Goal: Task Accomplishment & Management: Use online tool/utility

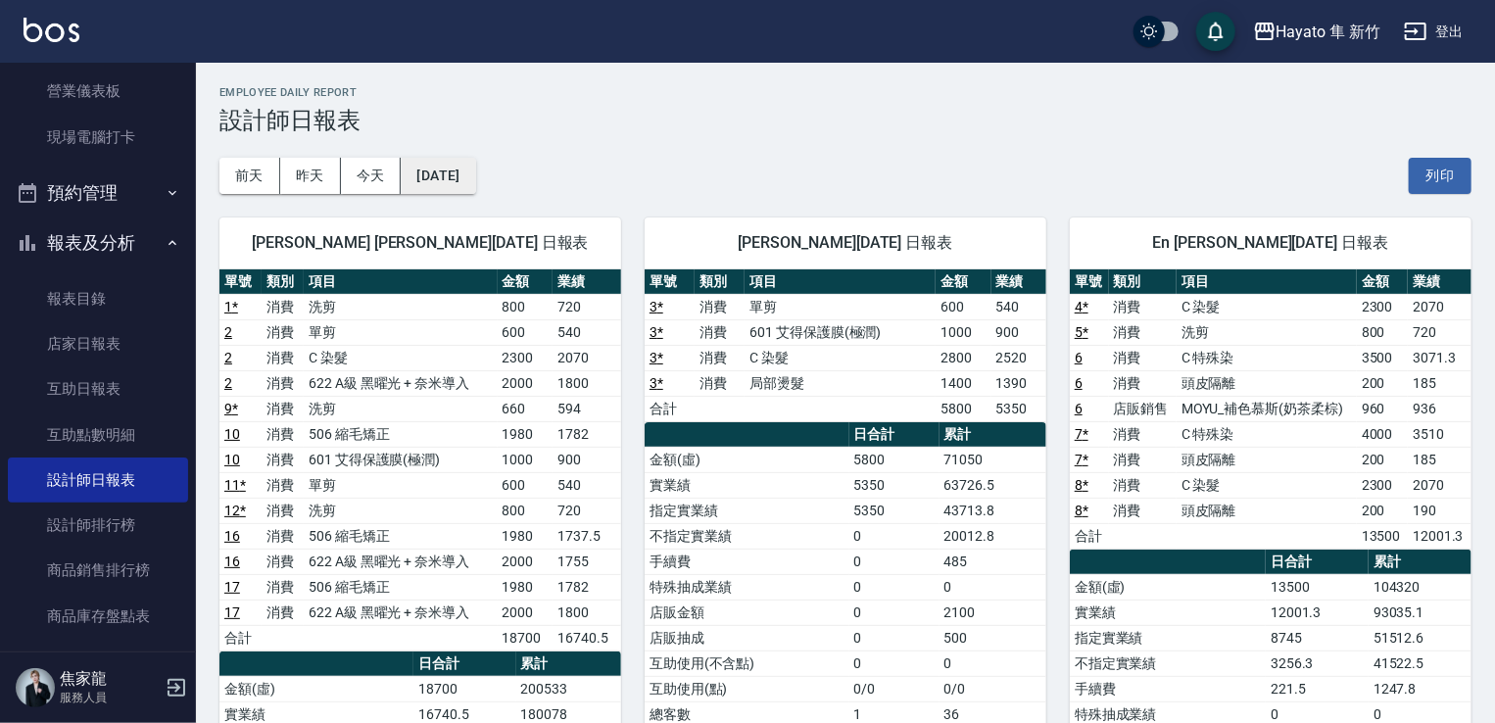
click at [423, 171] on button "[DATE]" at bounding box center [438, 176] width 74 height 36
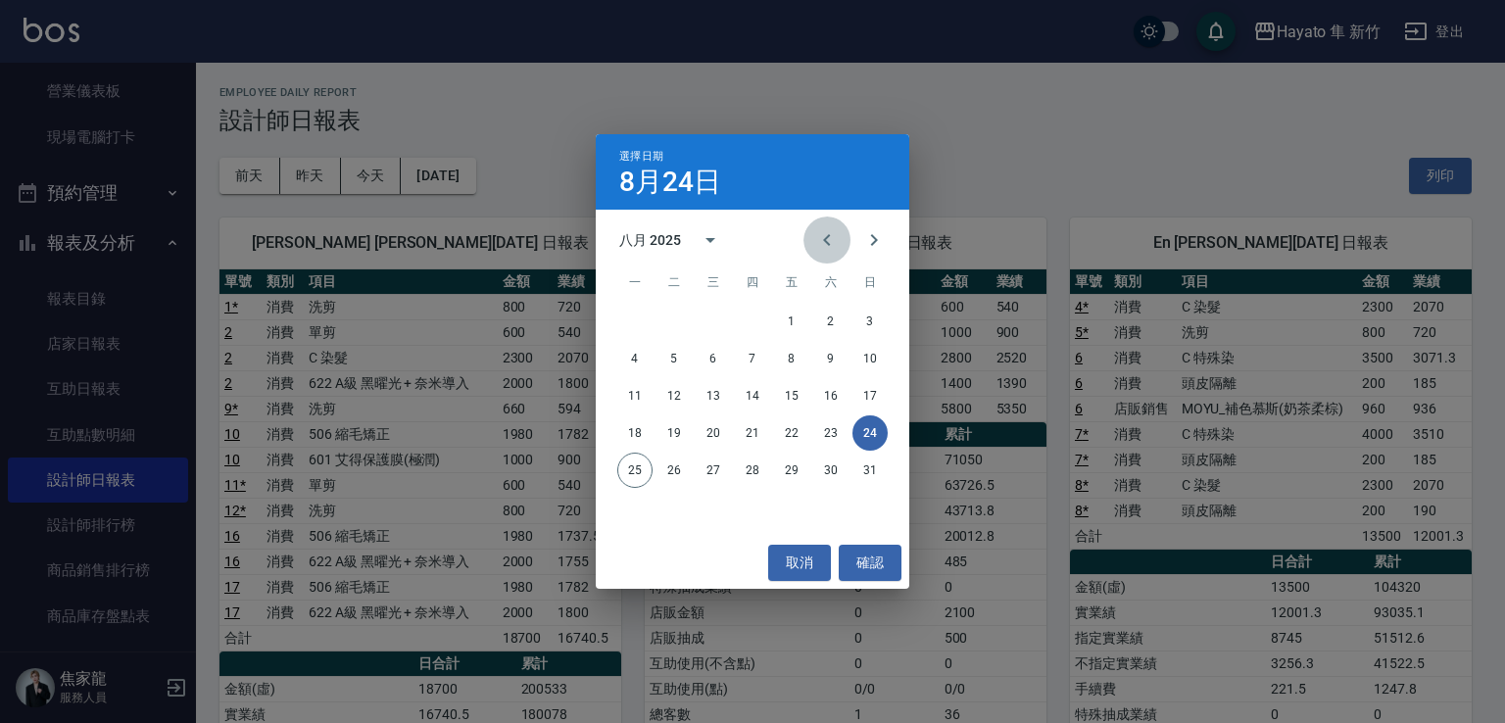
click at [835, 240] on icon "Previous month" at bounding box center [827, 240] width 24 height 24
click at [751, 473] on button "31" at bounding box center [752, 470] width 35 height 35
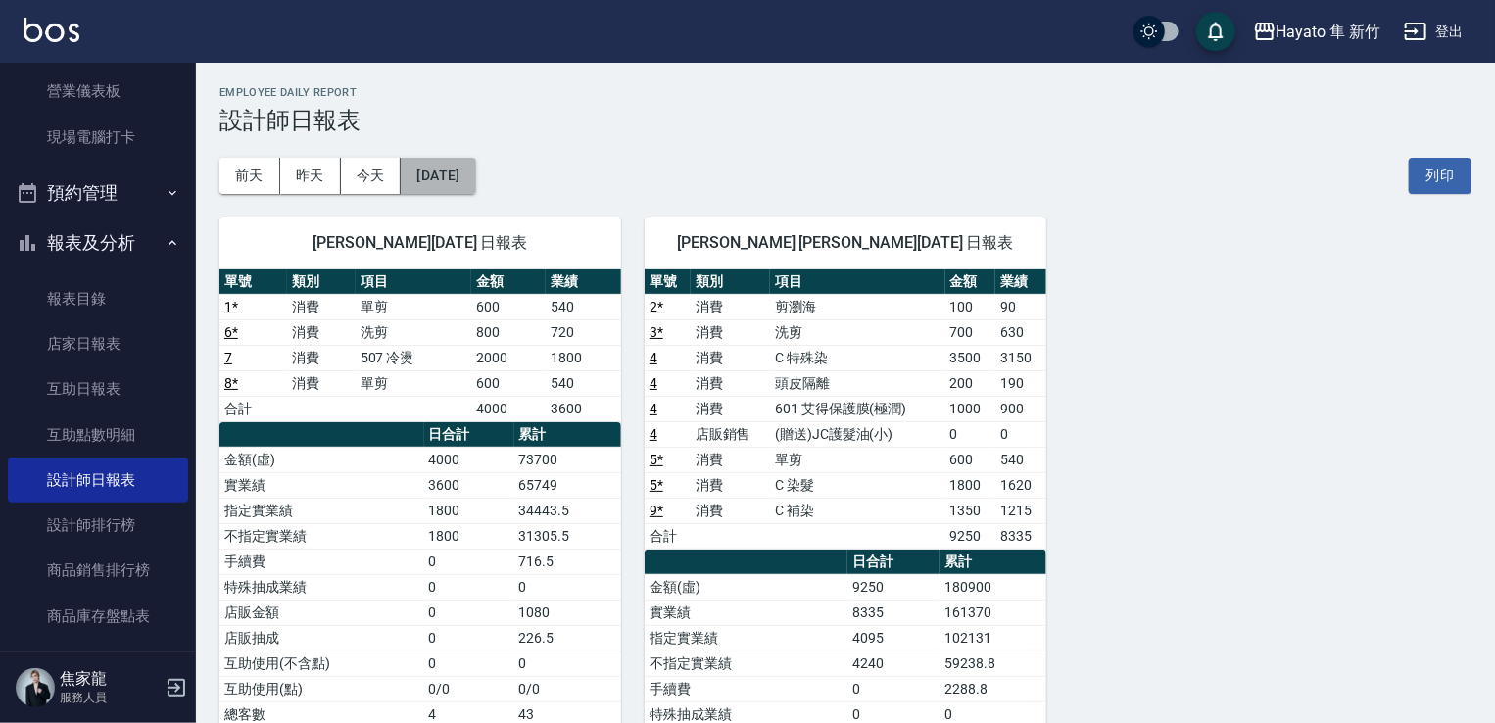
click at [423, 178] on button "[DATE]" at bounding box center [438, 176] width 74 height 36
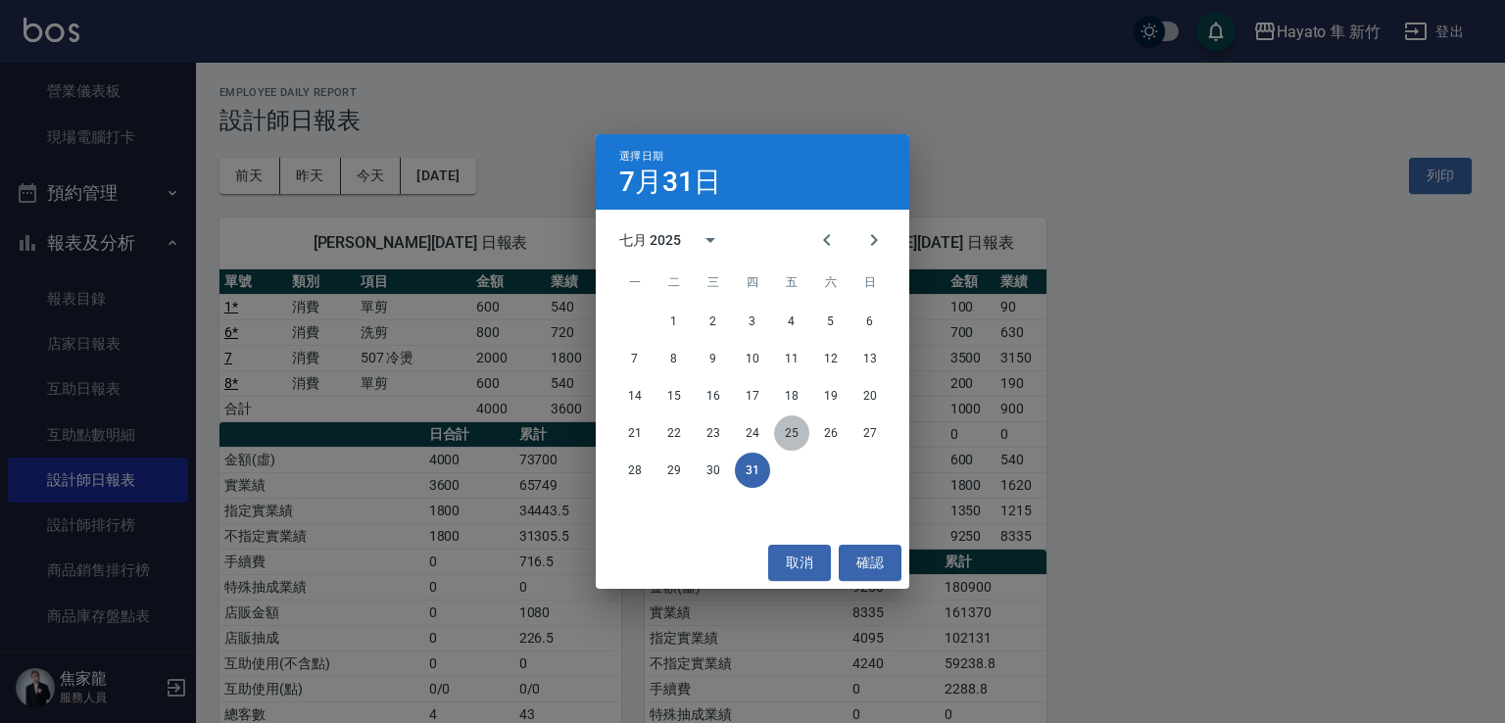
click at [792, 429] on button "25" at bounding box center [791, 432] width 35 height 35
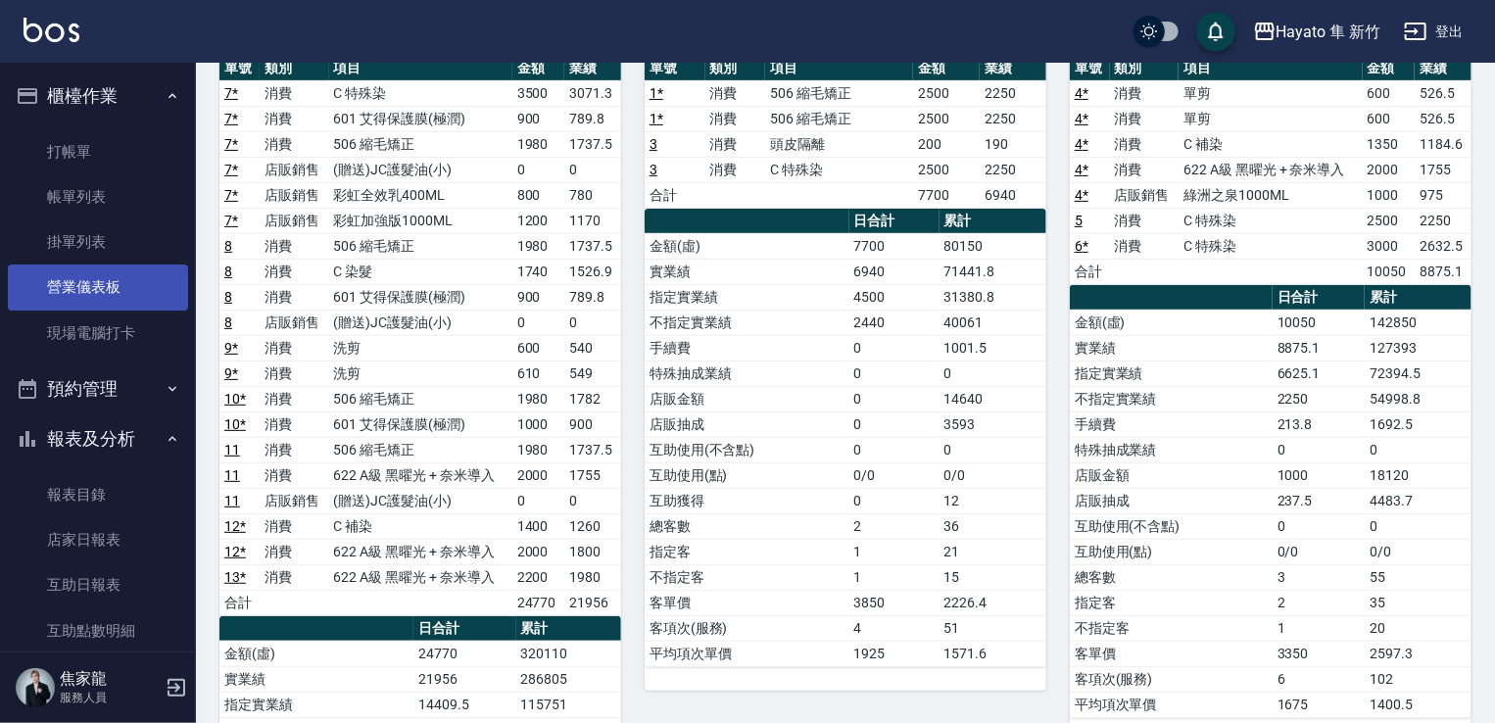
scroll to position [187, 0]
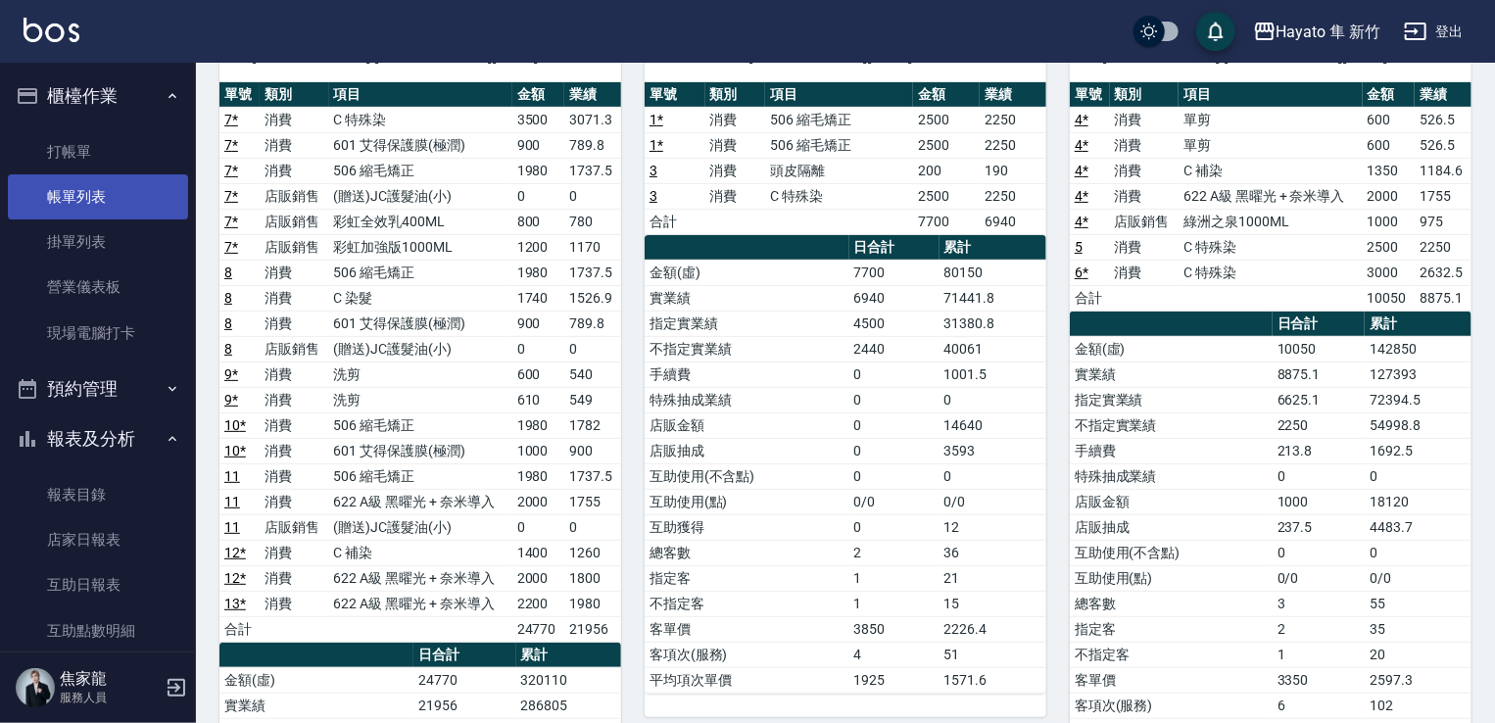
click at [58, 193] on link "帳單列表" at bounding box center [98, 196] width 180 height 45
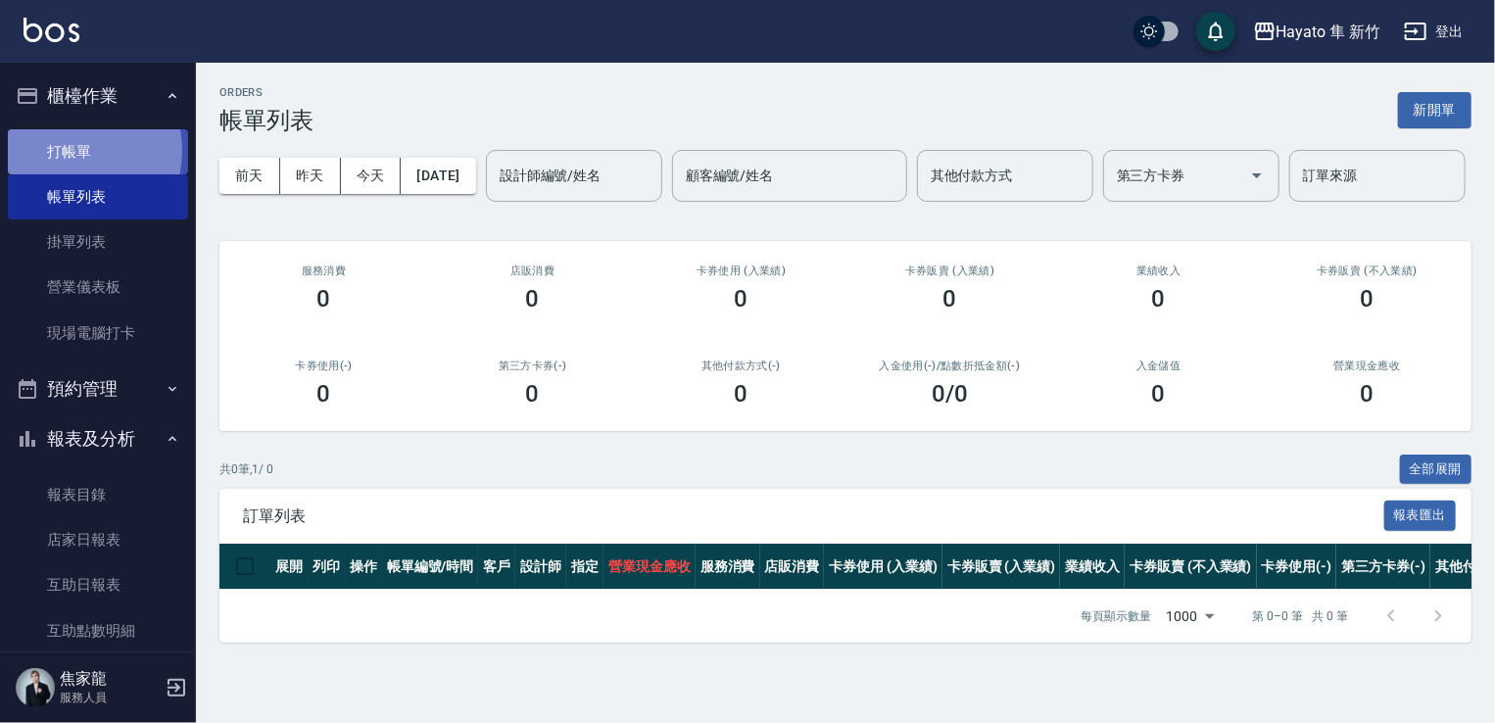
click at [66, 150] on link "打帳單" at bounding box center [98, 151] width 180 height 45
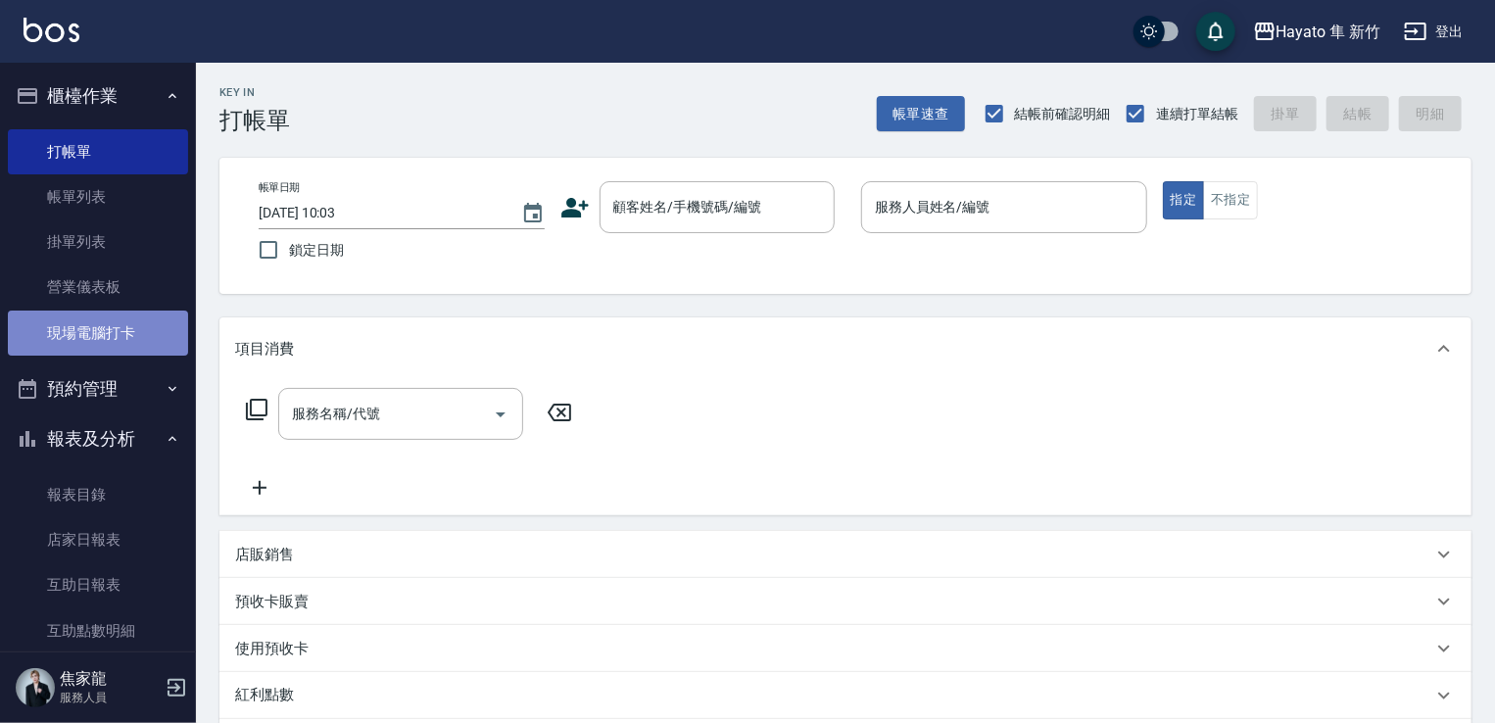
click at [113, 323] on link "現場電腦打卡" at bounding box center [98, 333] width 180 height 45
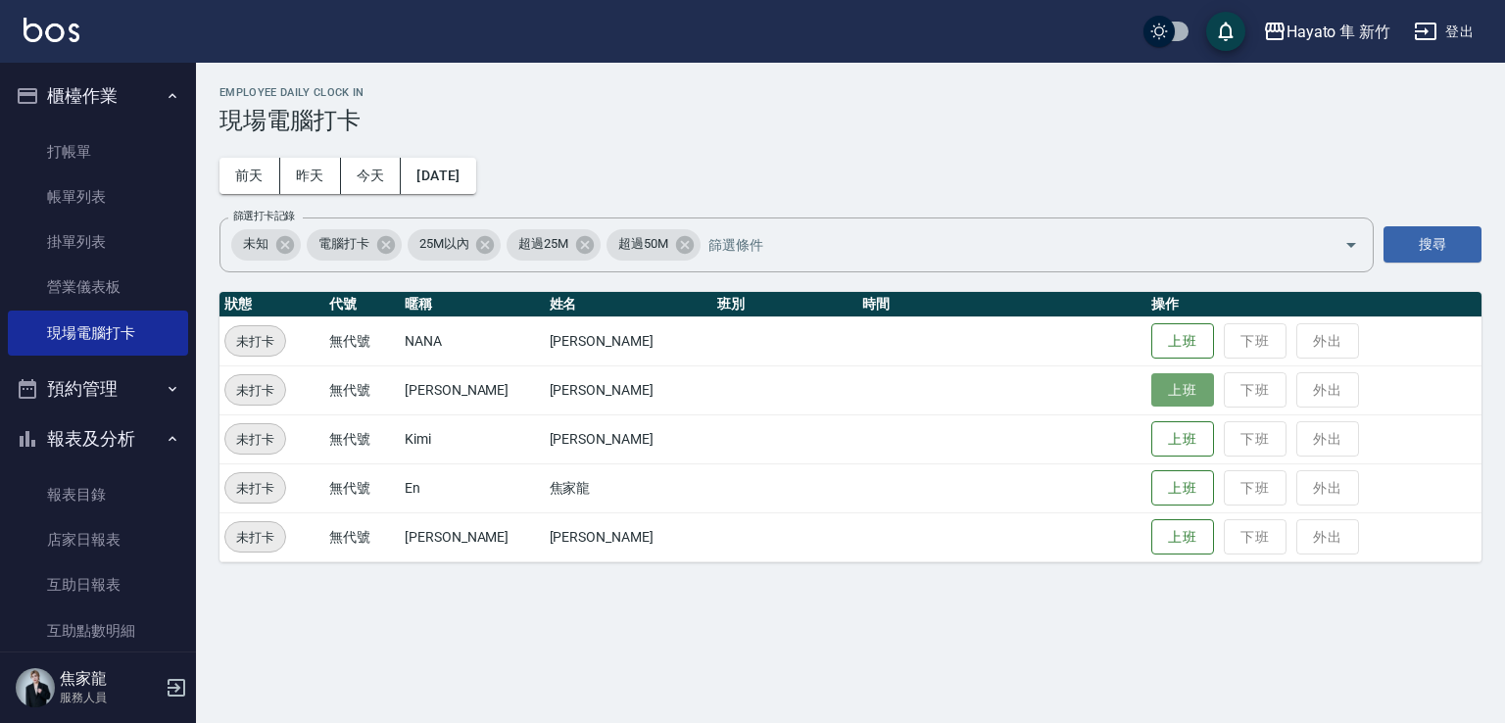
click at [1151, 380] on button "上班" at bounding box center [1182, 390] width 63 height 34
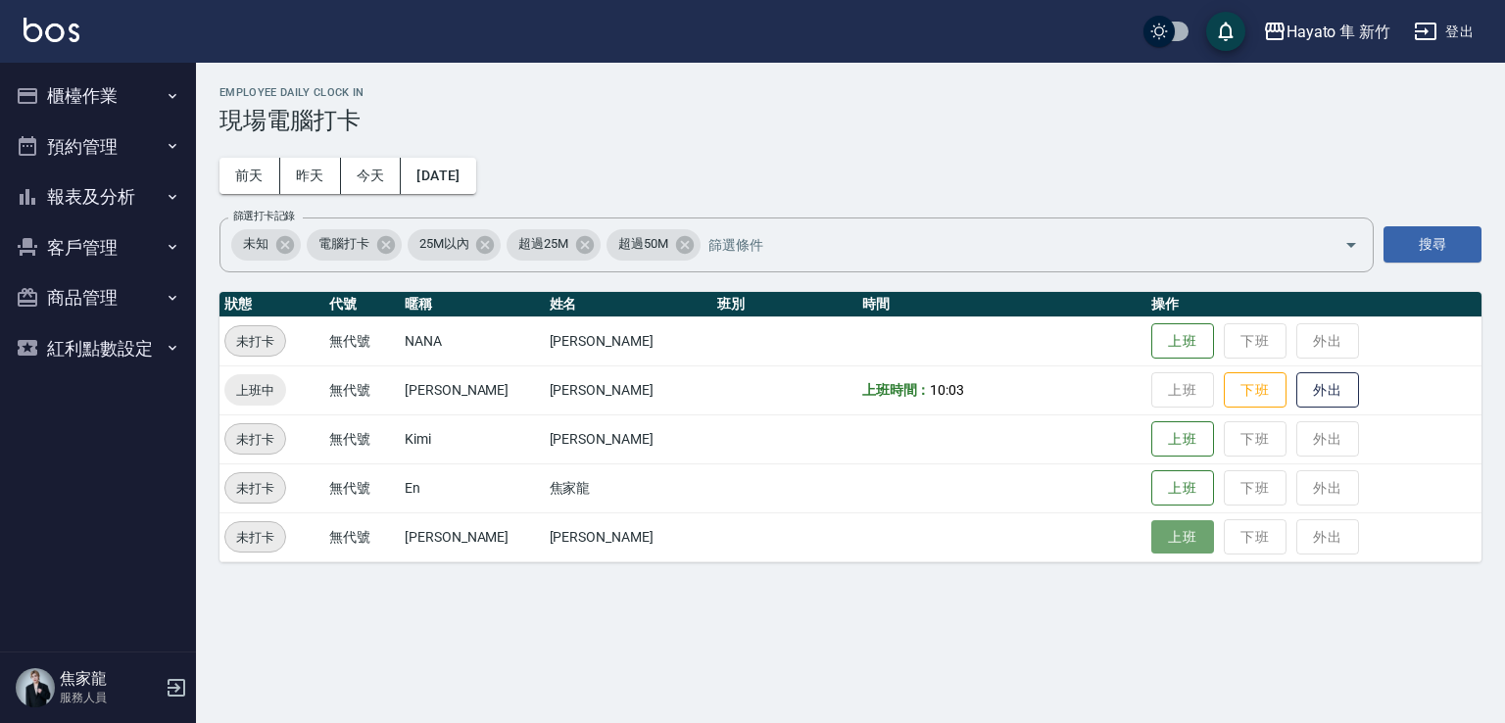
click at [1151, 546] on button "上班" at bounding box center [1182, 537] width 63 height 34
click at [1151, 484] on button "上班" at bounding box center [1182, 488] width 63 height 34
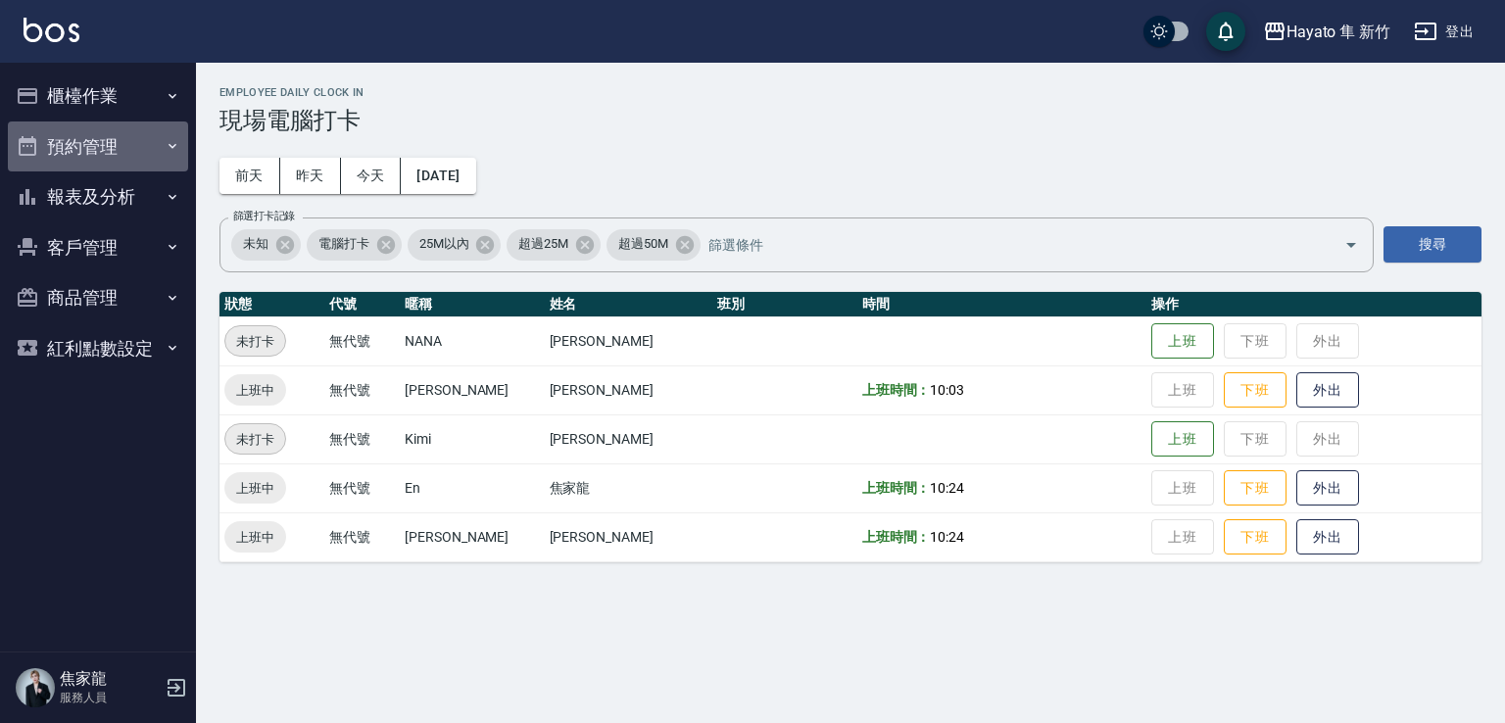
click at [168, 144] on icon "button" at bounding box center [173, 146] width 16 height 16
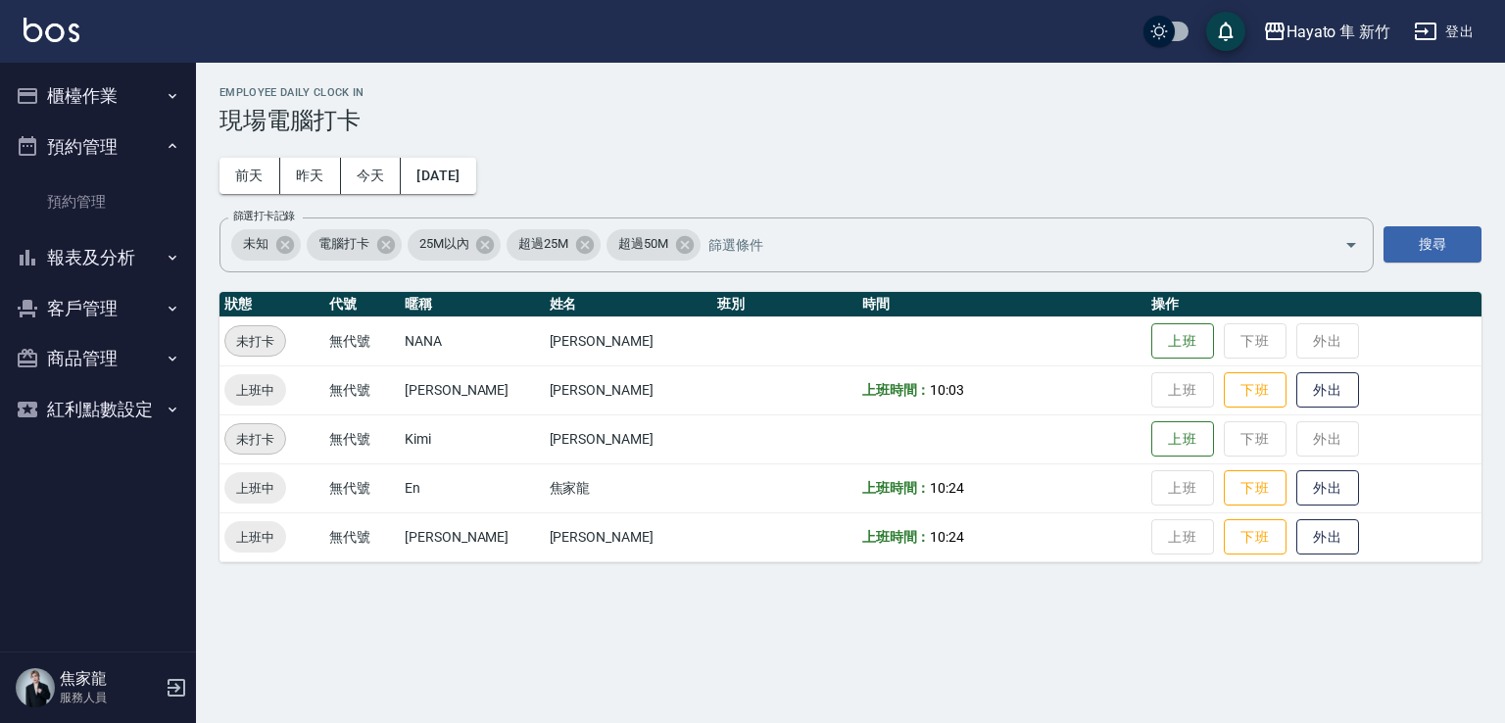
click at [141, 329] on button "客戶管理" at bounding box center [98, 308] width 180 height 51
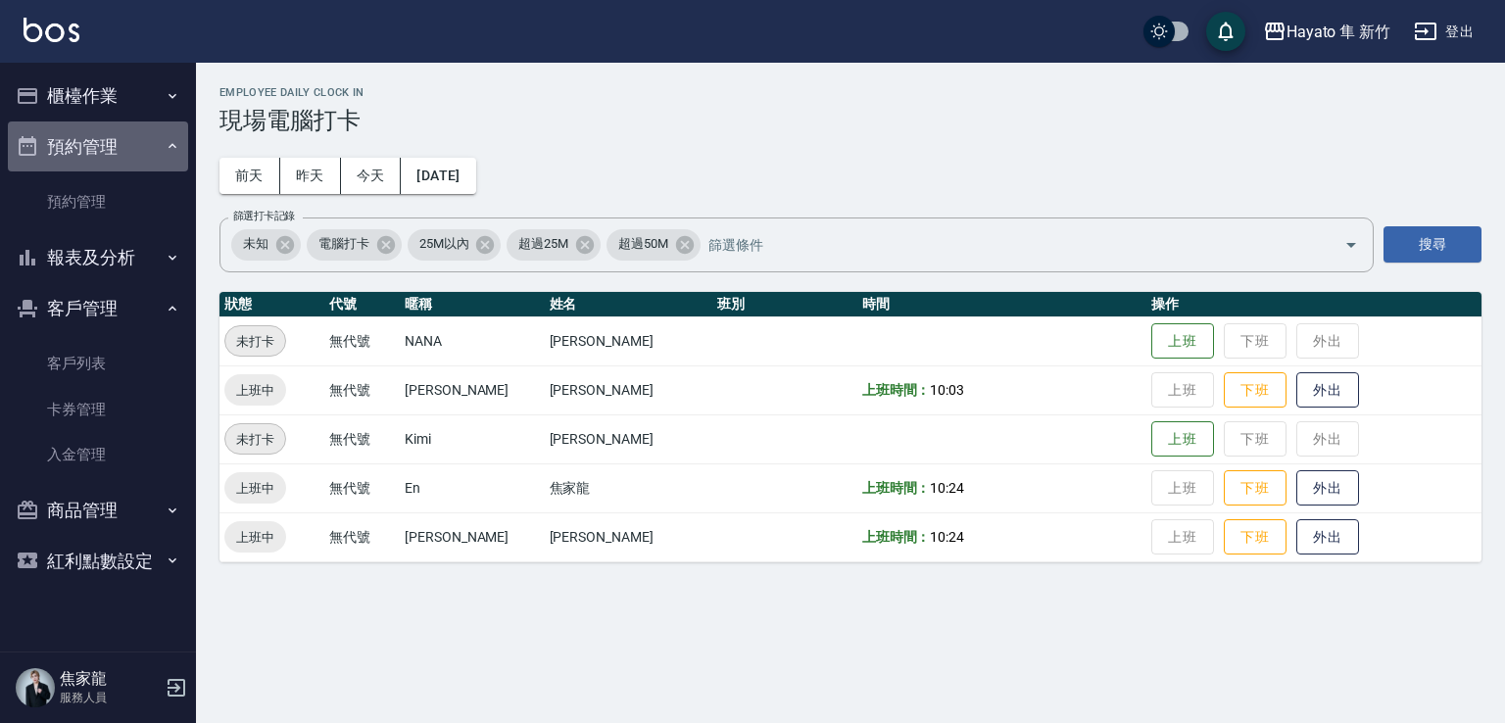
click at [180, 144] on button "預約管理" at bounding box center [98, 147] width 180 height 51
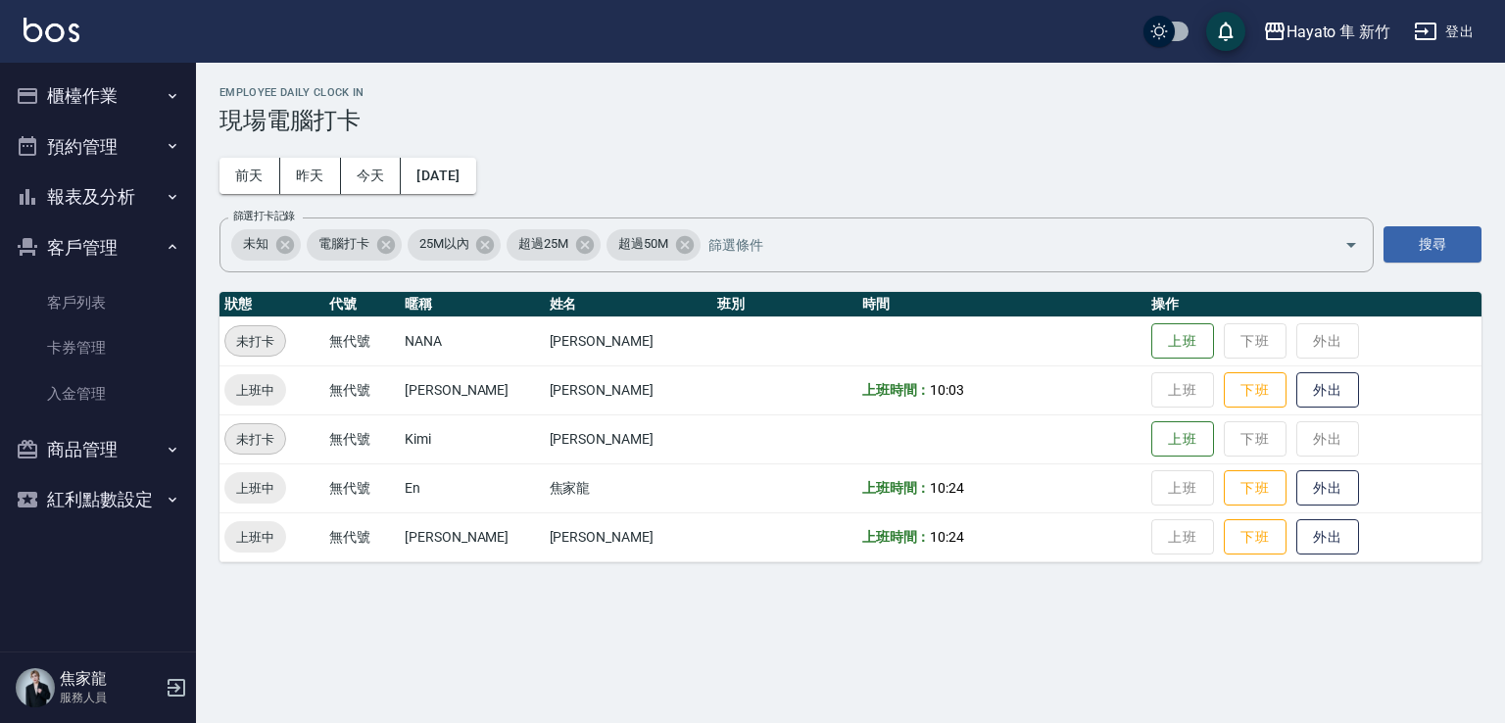
click at [170, 252] on icon "button" at bounding box center [173, 247] width 16 height 16
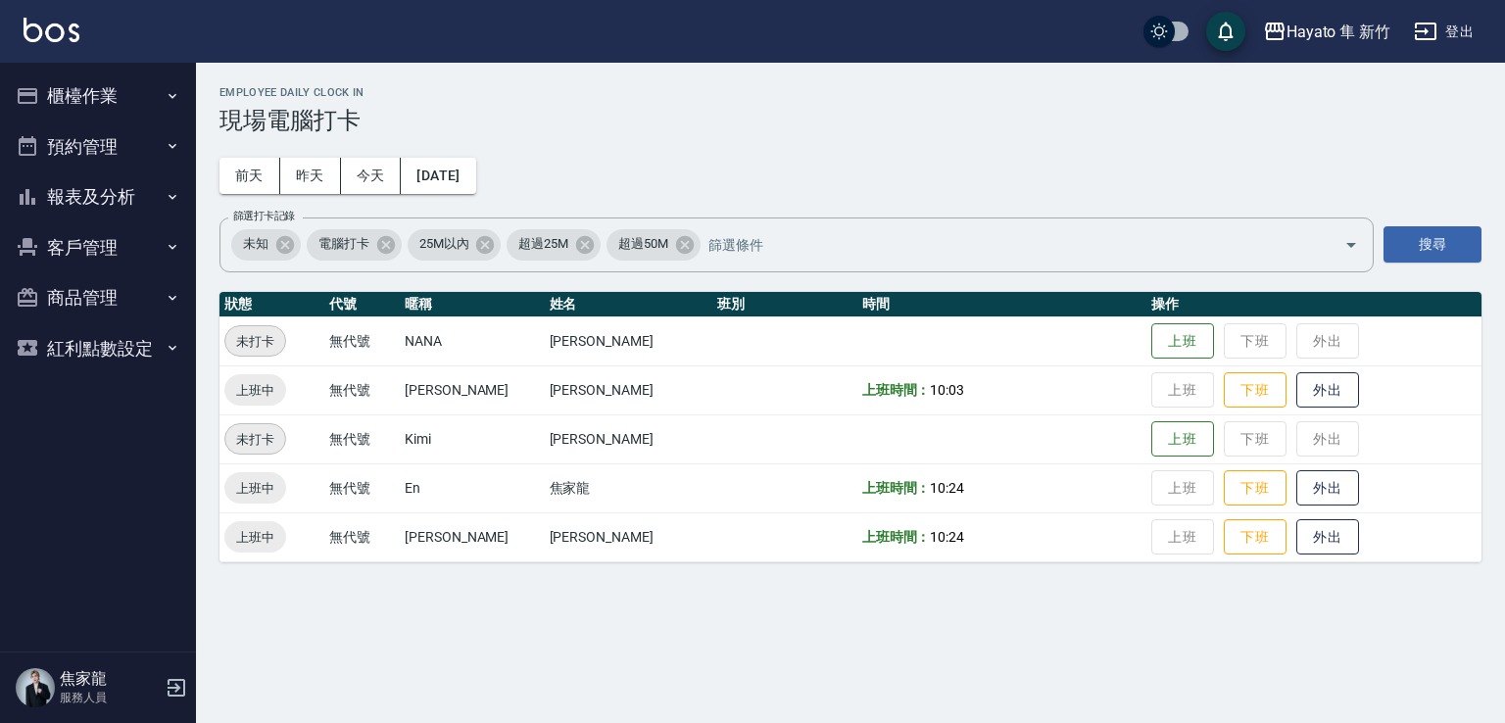
click at [161, 310] on button "商品管理" at bounding box center [98, 297] width 180 height 51
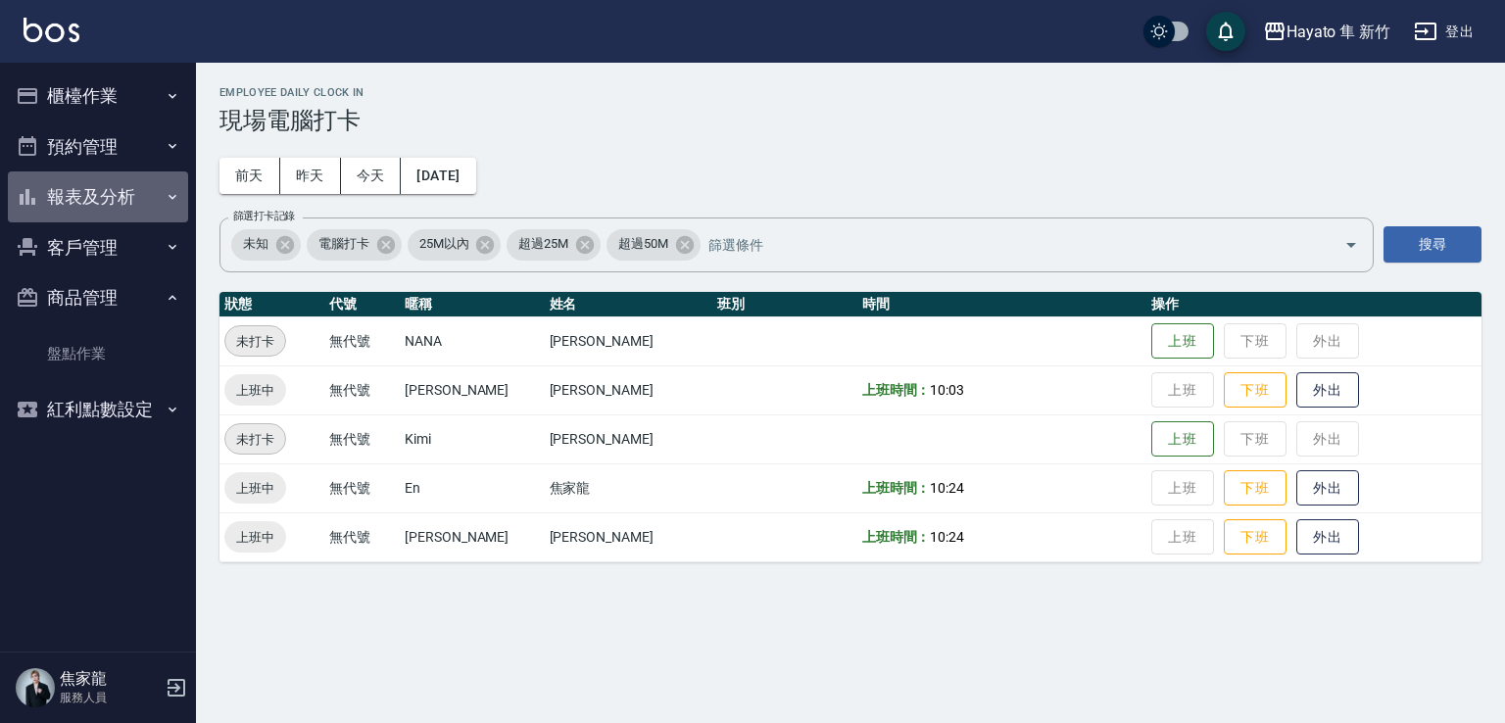
click at [168, 201] on icon "button" at bounding box center [173, 197] width 16 height 16
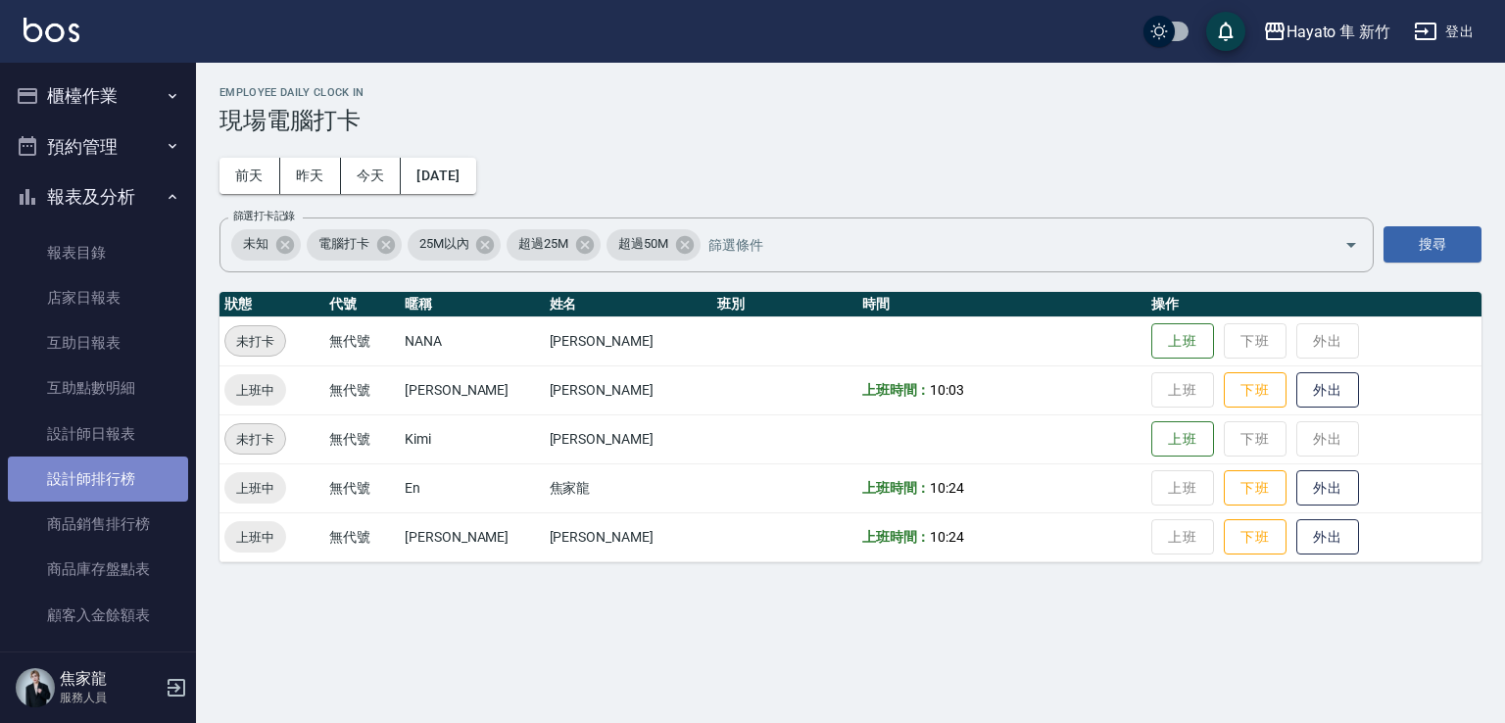
click at [117, 487] on link "設計師排行榜" at bounding box center [98, 479] width 180 height 45
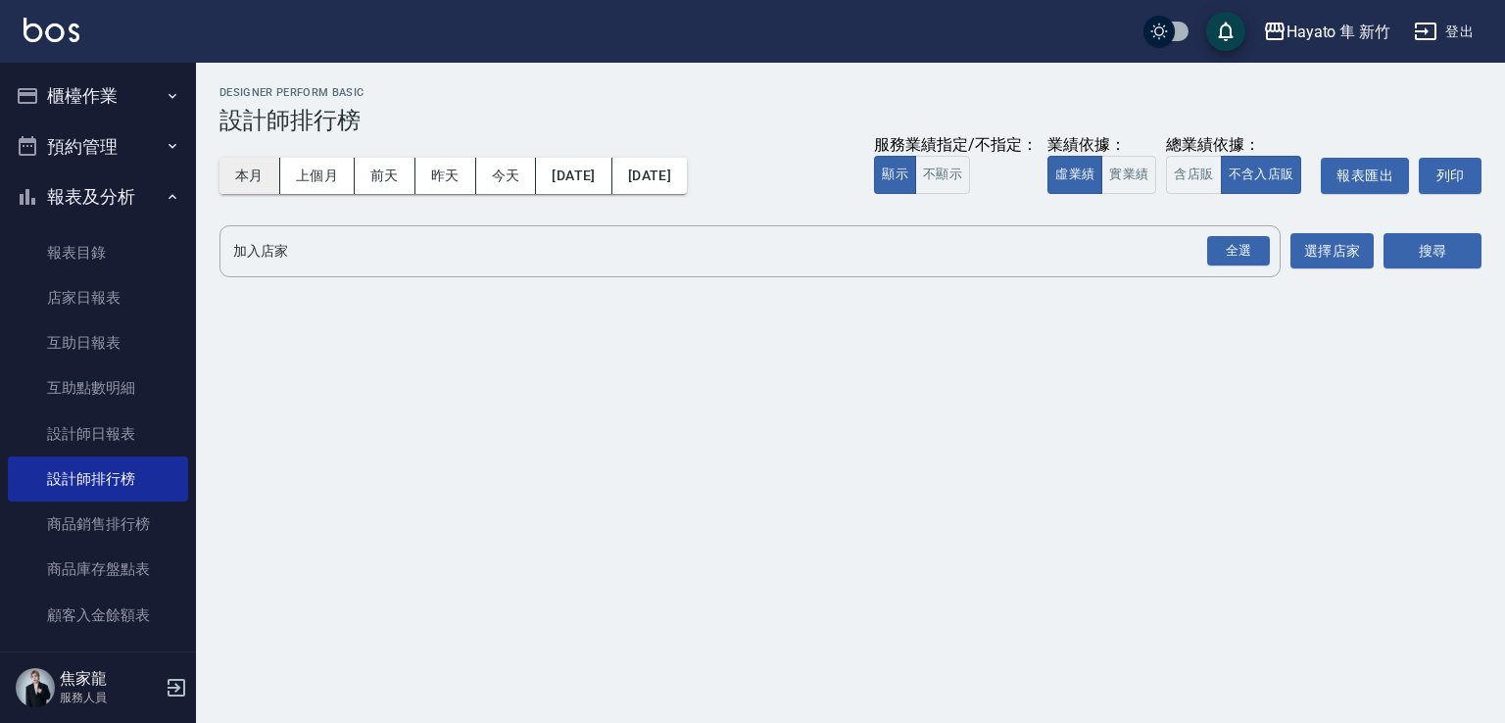
click at [239, 173] on button "本月" at bounding box center [249, 176] width 61 height 36
click at [1219, 264] on div "全選" at bounding box center [1238, 251] width 63 height 30
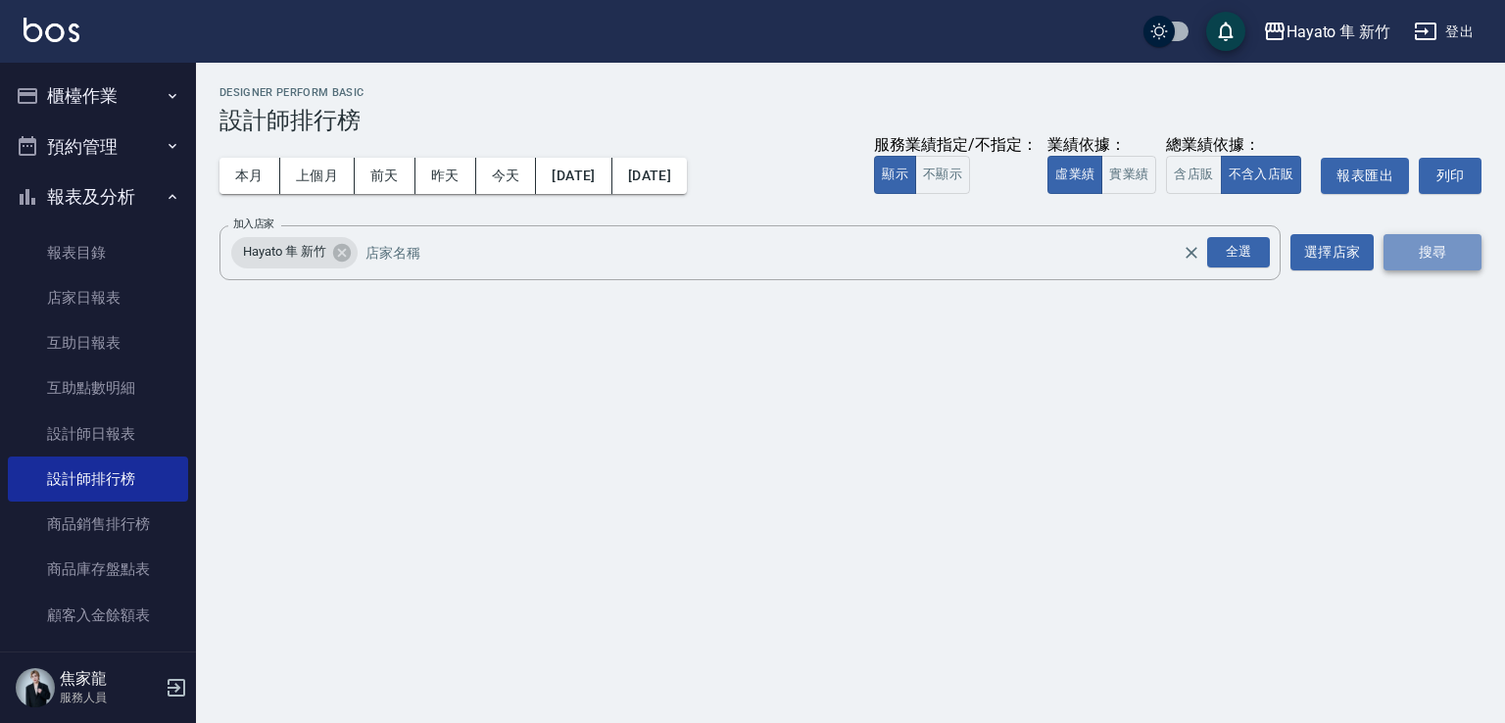
click at [1404, 260] on button "搜尋" at bounding box center [1433, 252] width 98 height 36
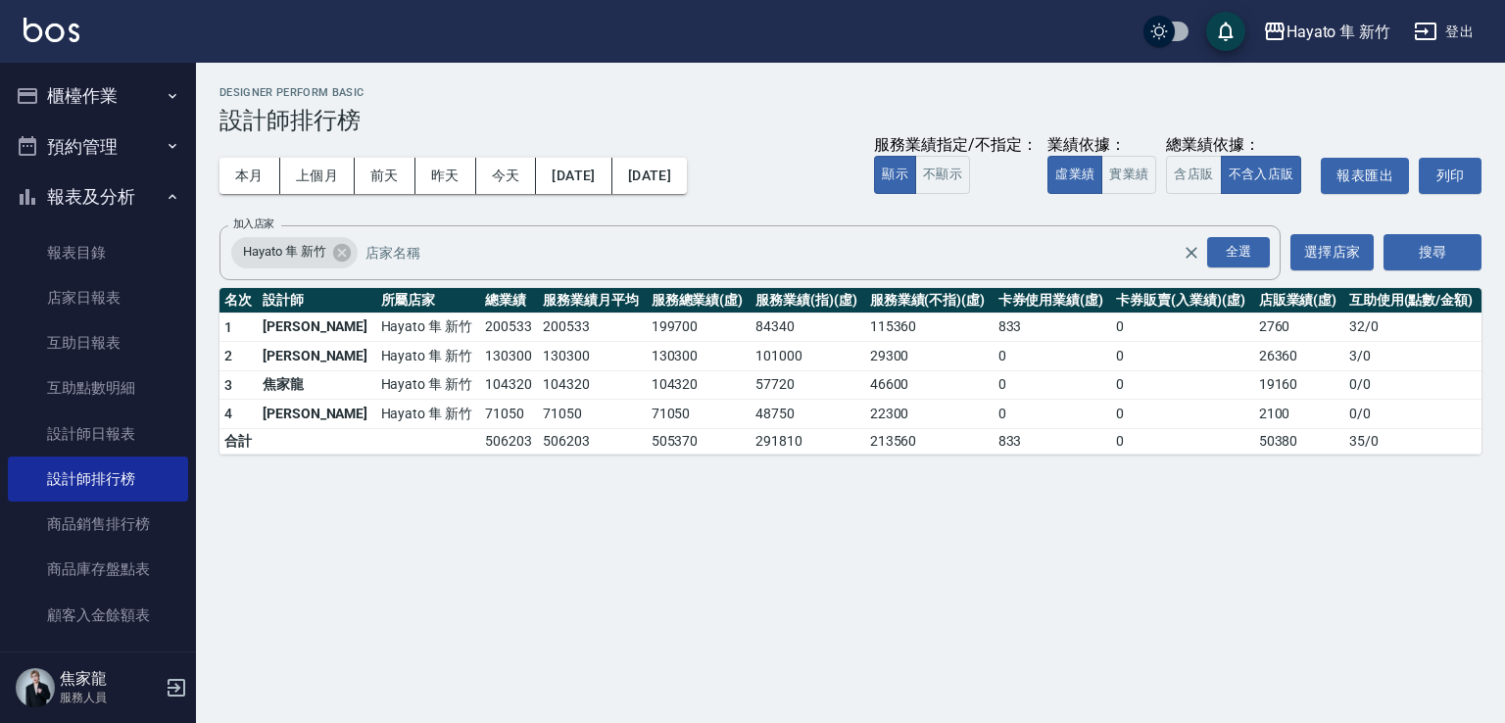
click at [587, 518] on div "Hayato 隼 新竹 2025-08-01 - 2025-08-31 設計師排行榜 列印時間： 2025-08-25-10:52 Designer Perf…" at bounding box center [752, 361] width 1505 height 723
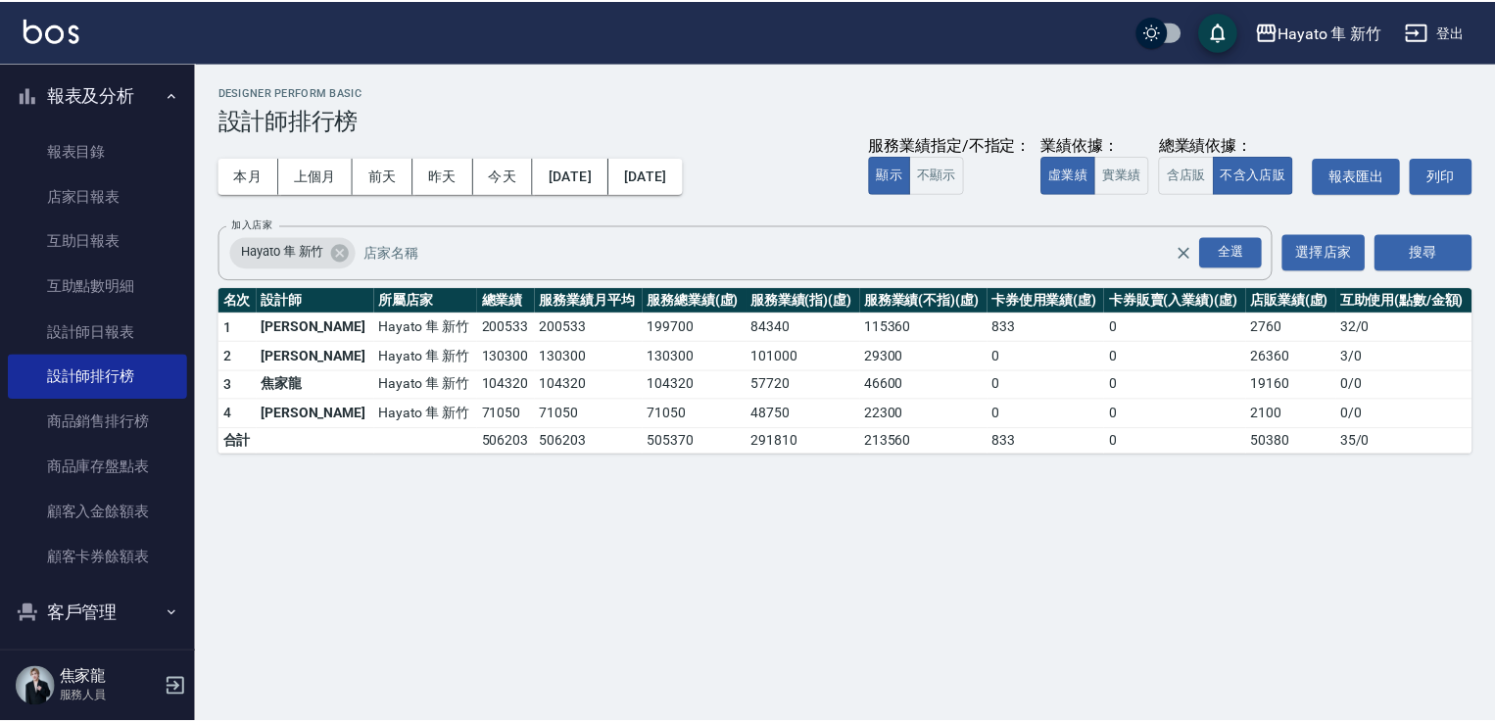
scroll to position [274, 0]
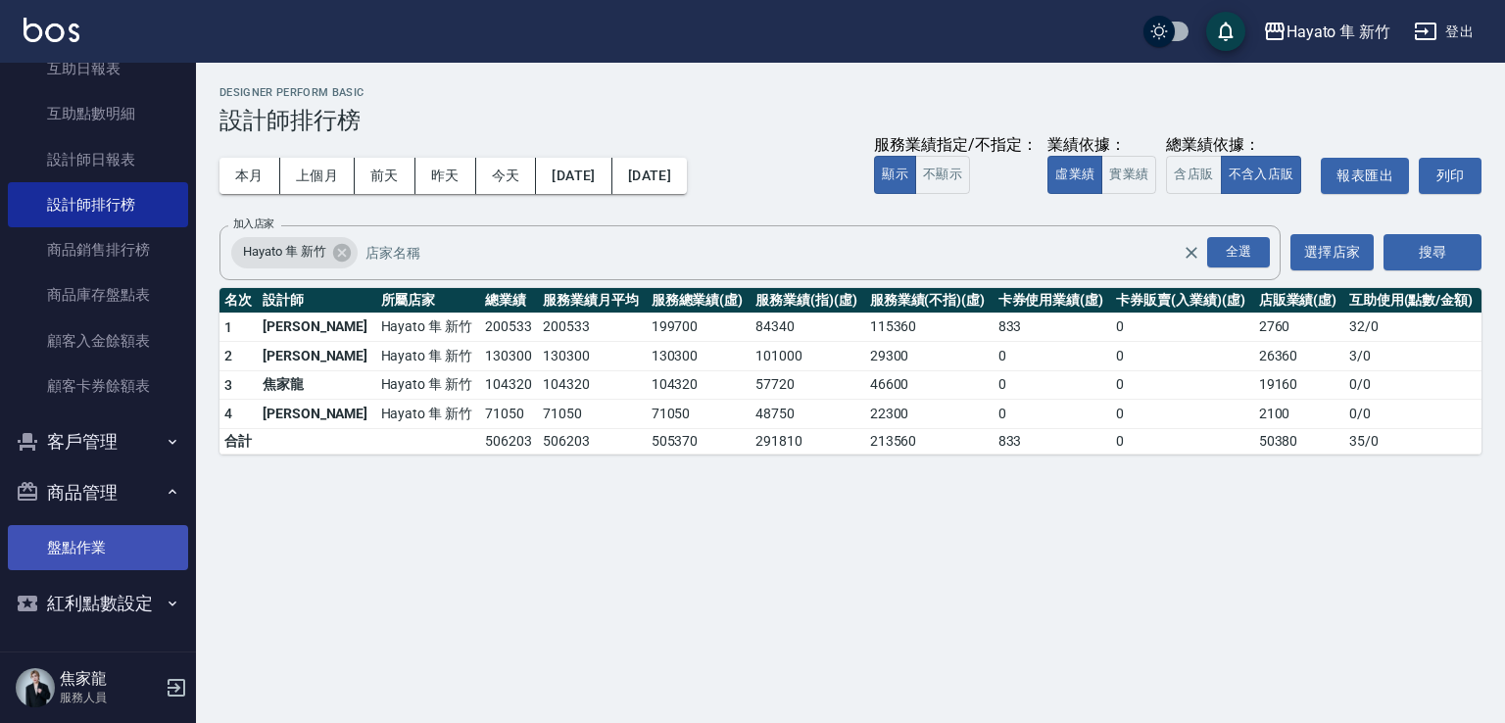
click at [73, 549] on link "盤點作業" at bounding box center [98, 547] width 180 height 45
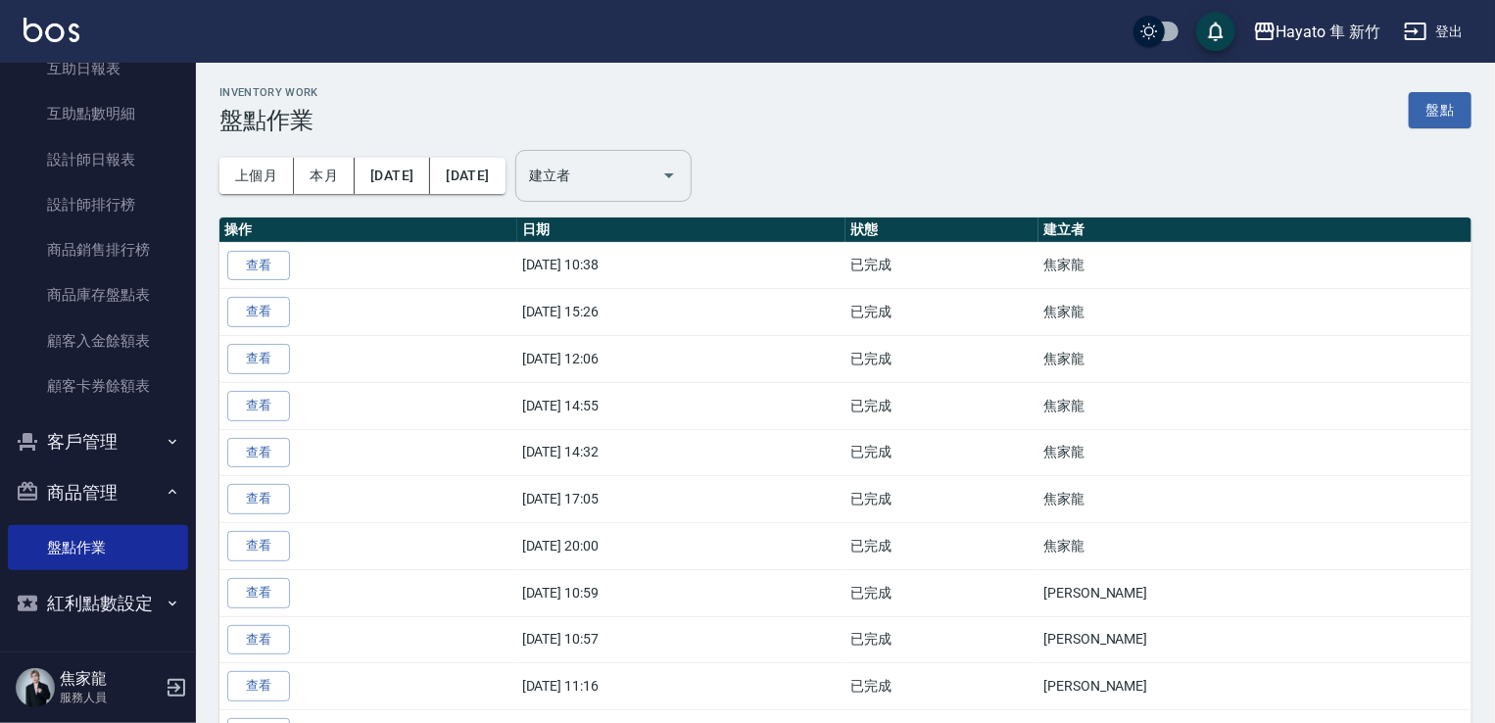
click at [654, 181] on input "建立者" at bounding box center [588, 176] width 129 height 34
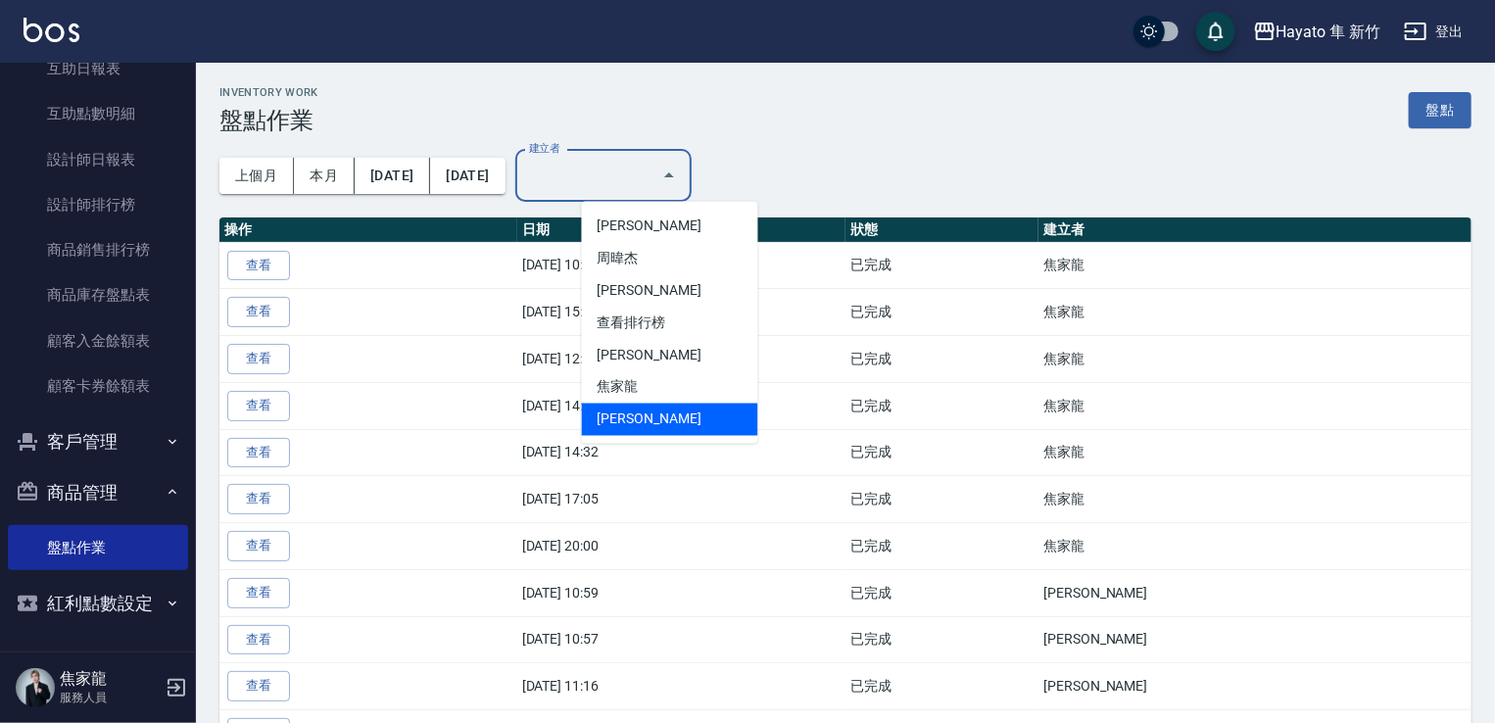
click at [636, 406] on li "[PERSON_NAME]" at bounding box center [670, 420] width 176 height 32
type input "[PERSON_NAME]"
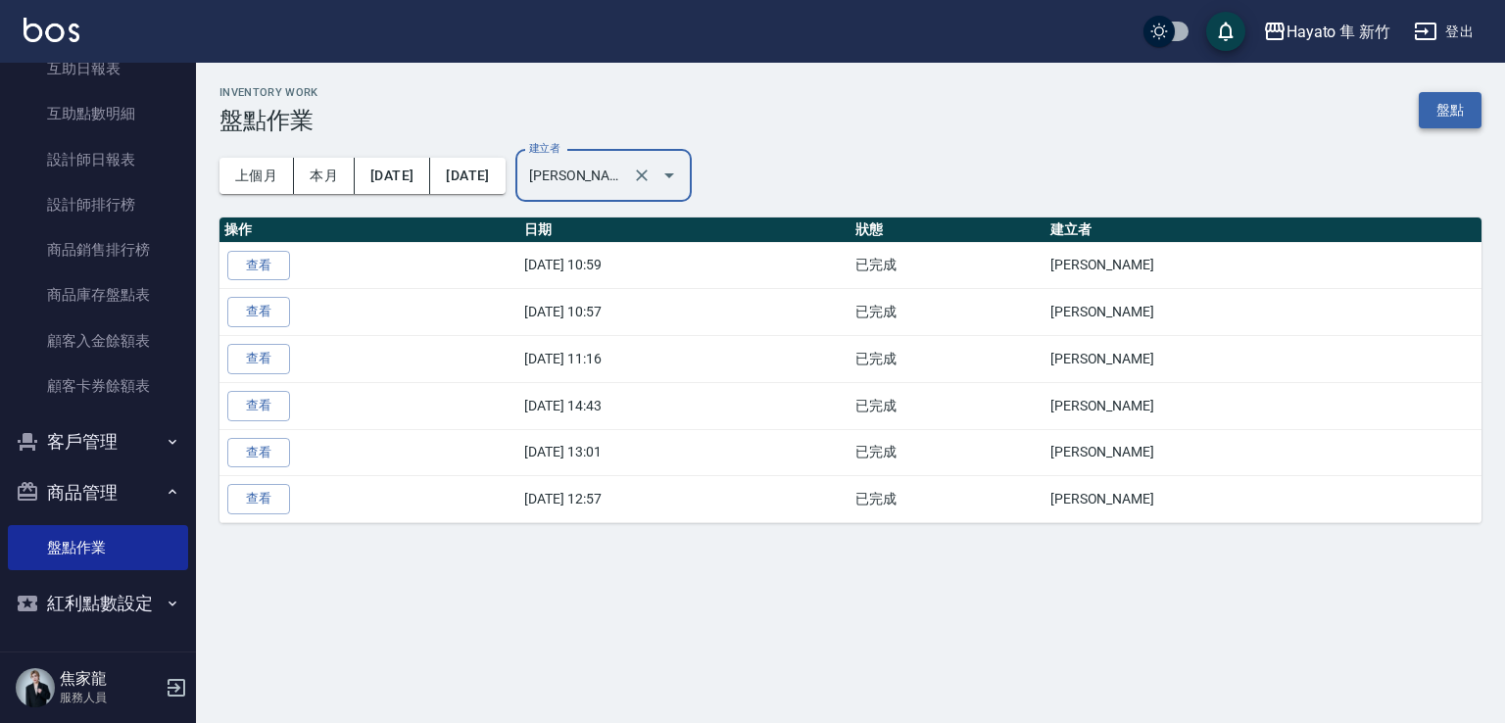
click at [1446, 107] on link "盤點" at bounding box center [1450, 110] width 63 height 36
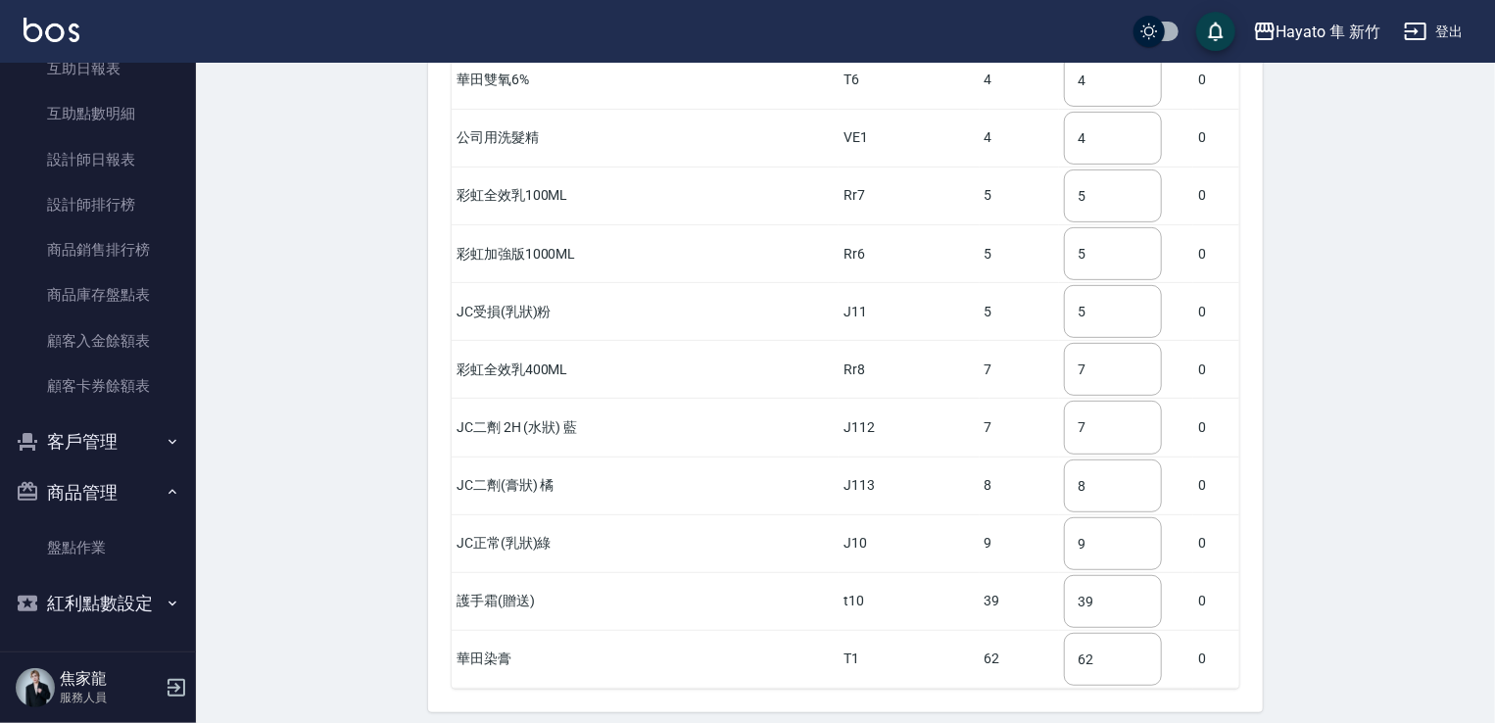
scroll to position [4046, 0]
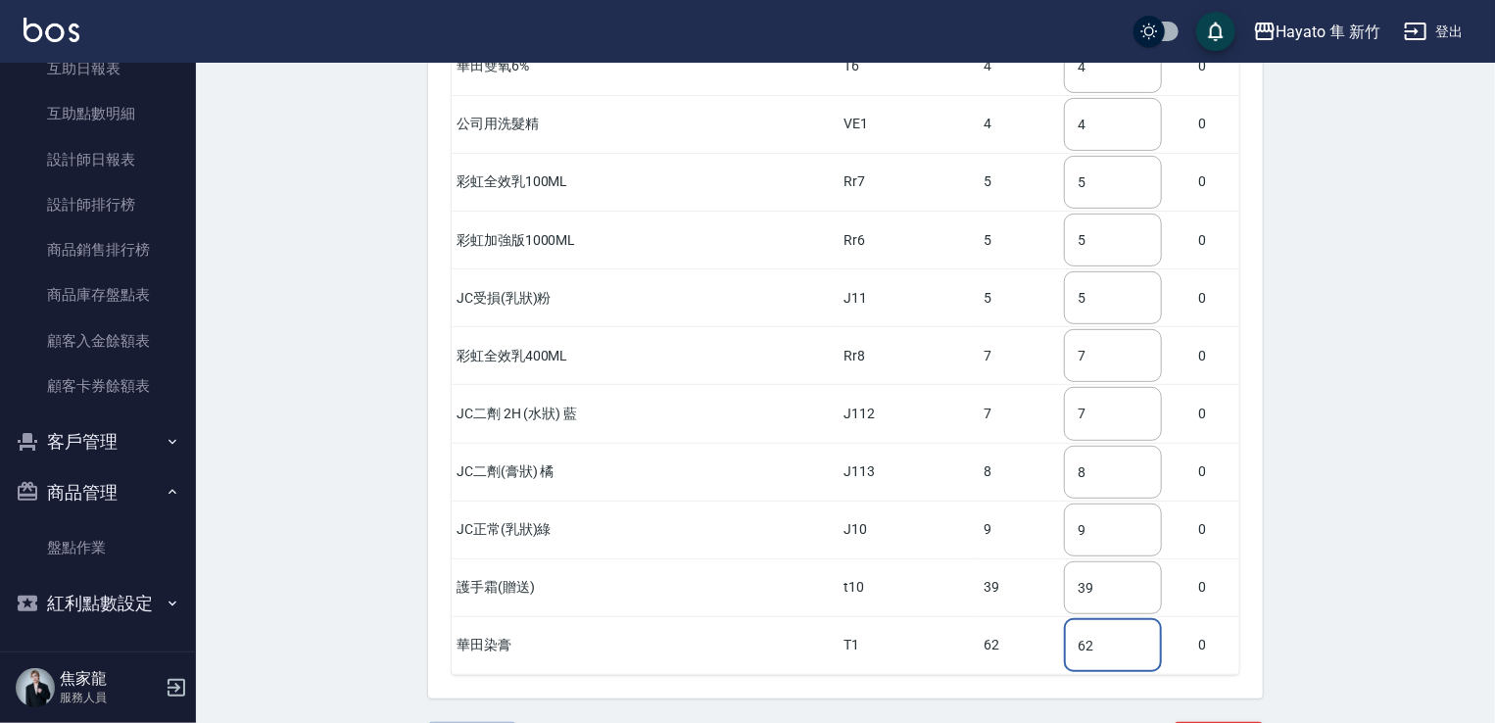
drag, startPoint x: 1076, startPoint y: 583, endPoint x: 1015, endPoint y: 583, distance: 60.8
click at [1017, 616] on tr "華田染膏 T1 62 62 ​ 0" at bounding box center [846, 645] width 788 height 58
type input "57"
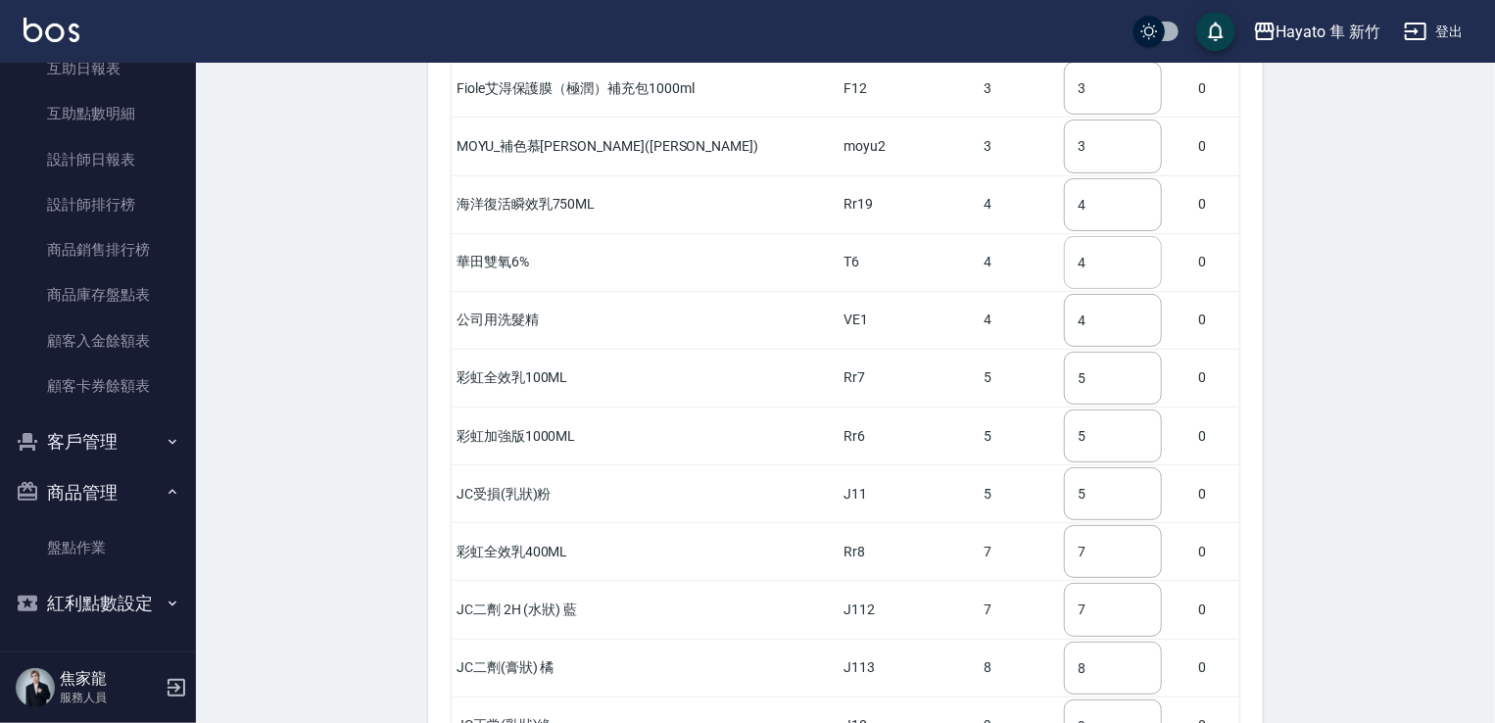
click at [1064, 236] on input "4" at bounding box center [1113, 262] width 98 height 53
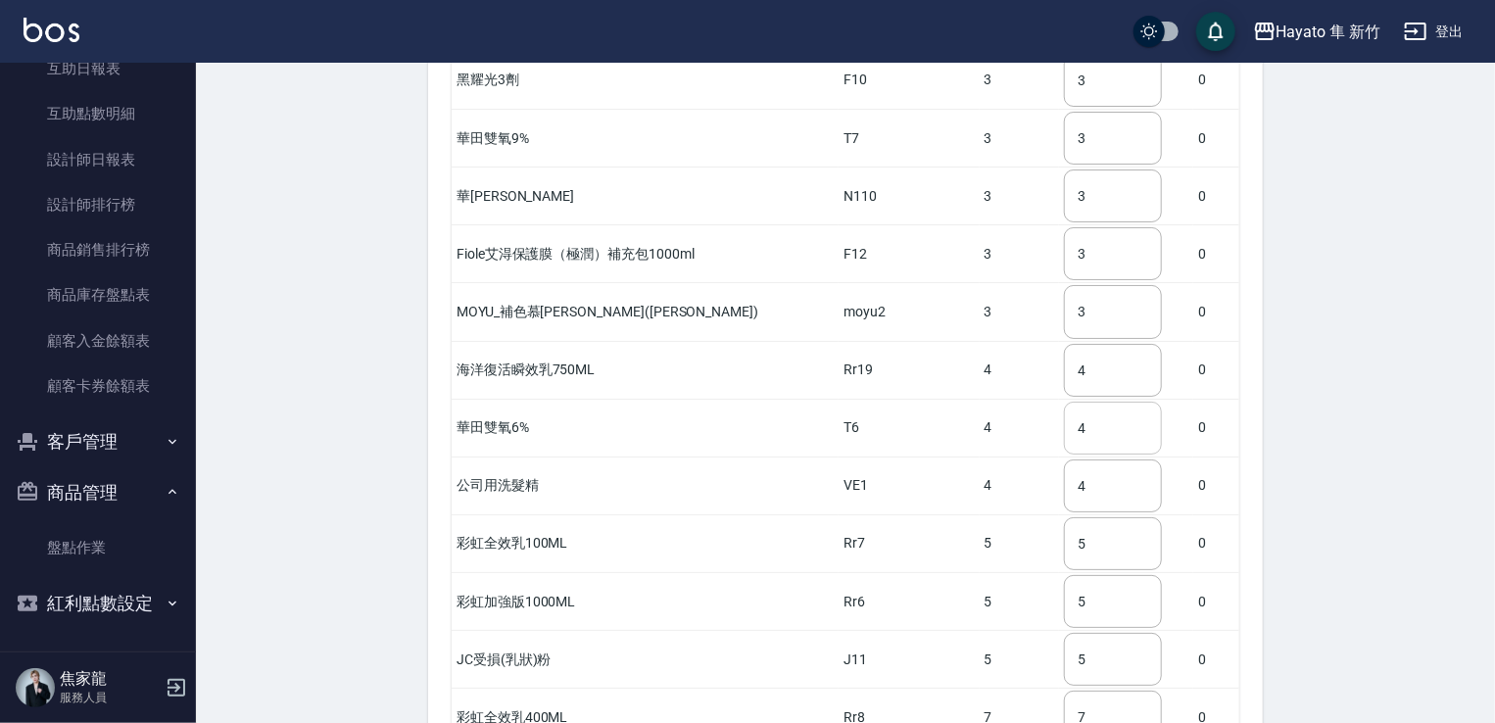
scroll to position [3654, 0]
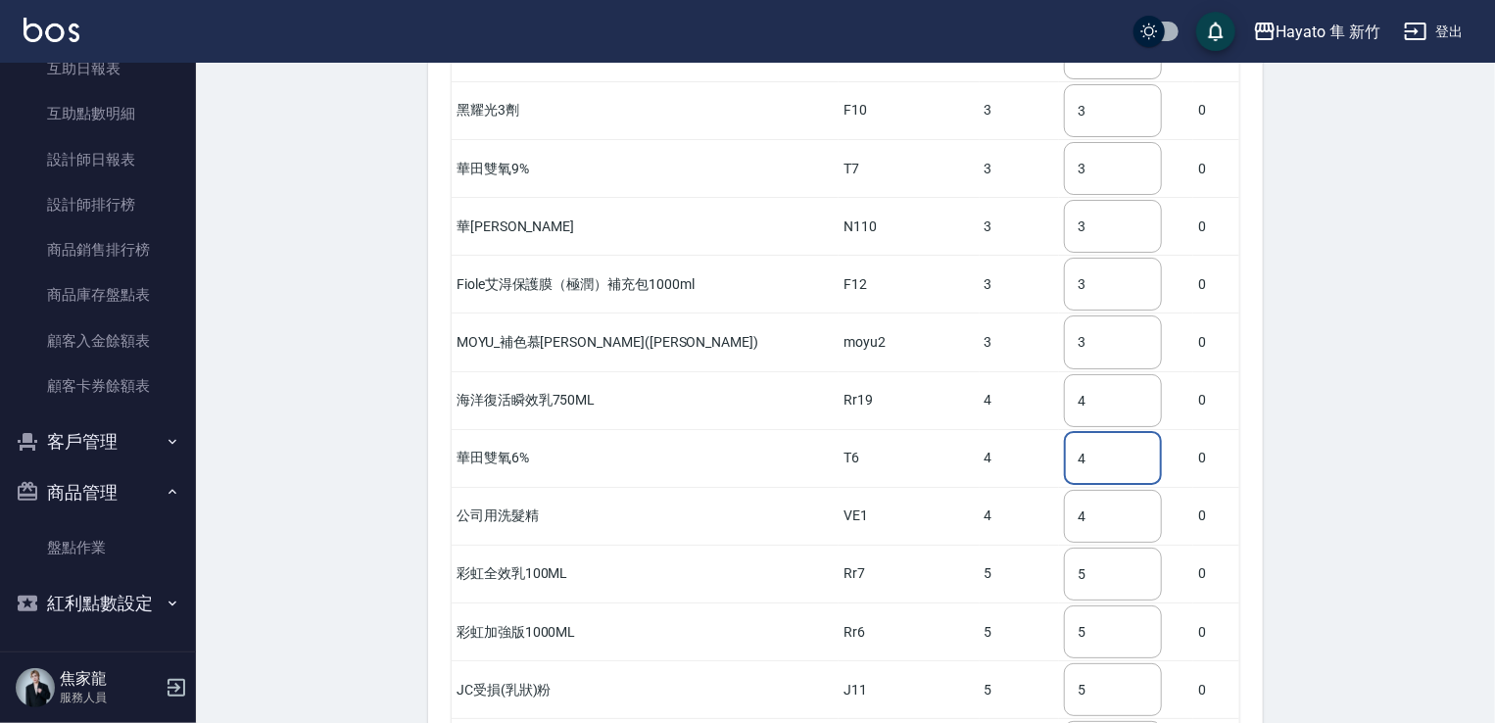
drag, startPoint x: 1049, startPoint y: 418, endPoint x: 991, endPoint y: 392, distance: 64.5
click at [1017, 429] on tr "華田雙氧6% T6 4 4 ​ 0" at bounding box center [846, 458] width 788 height 58
type input "3"
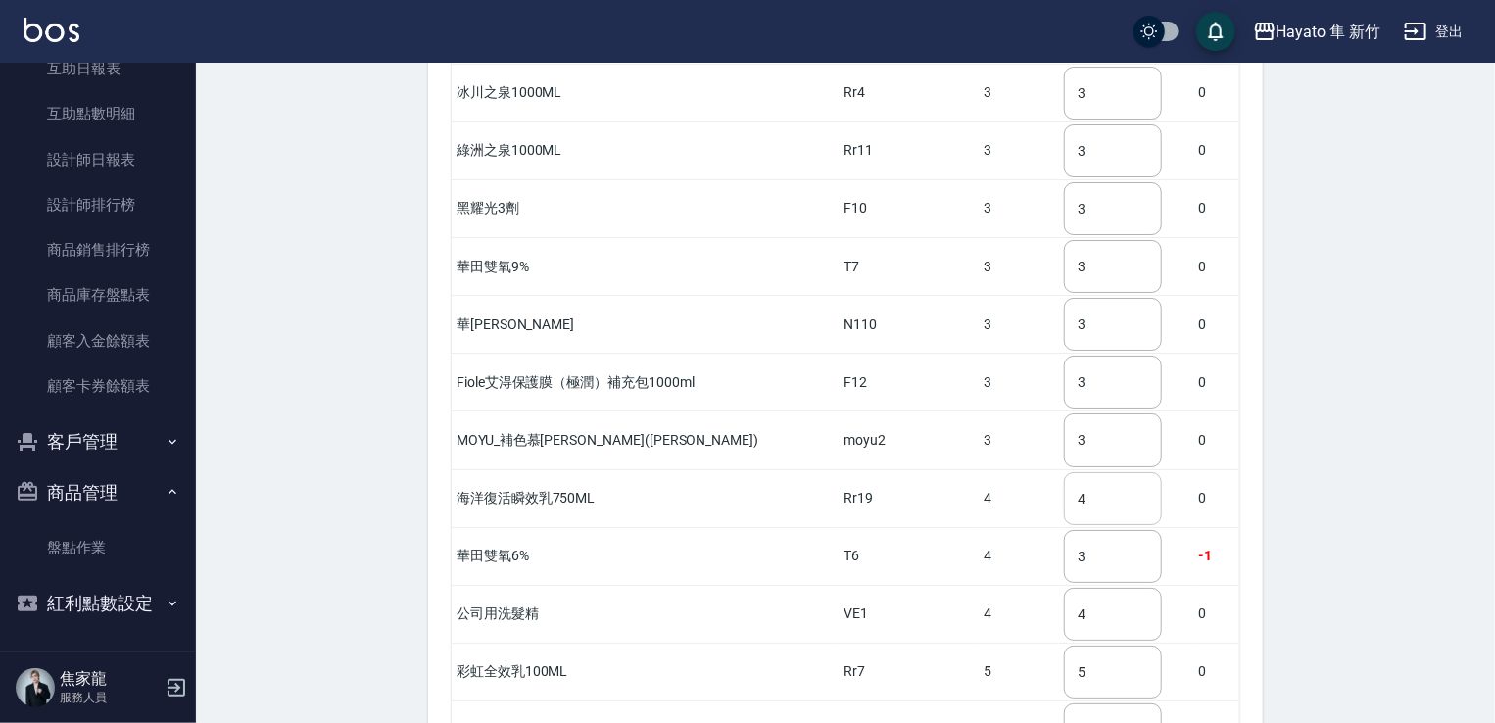
scroll to position [3458, 0]
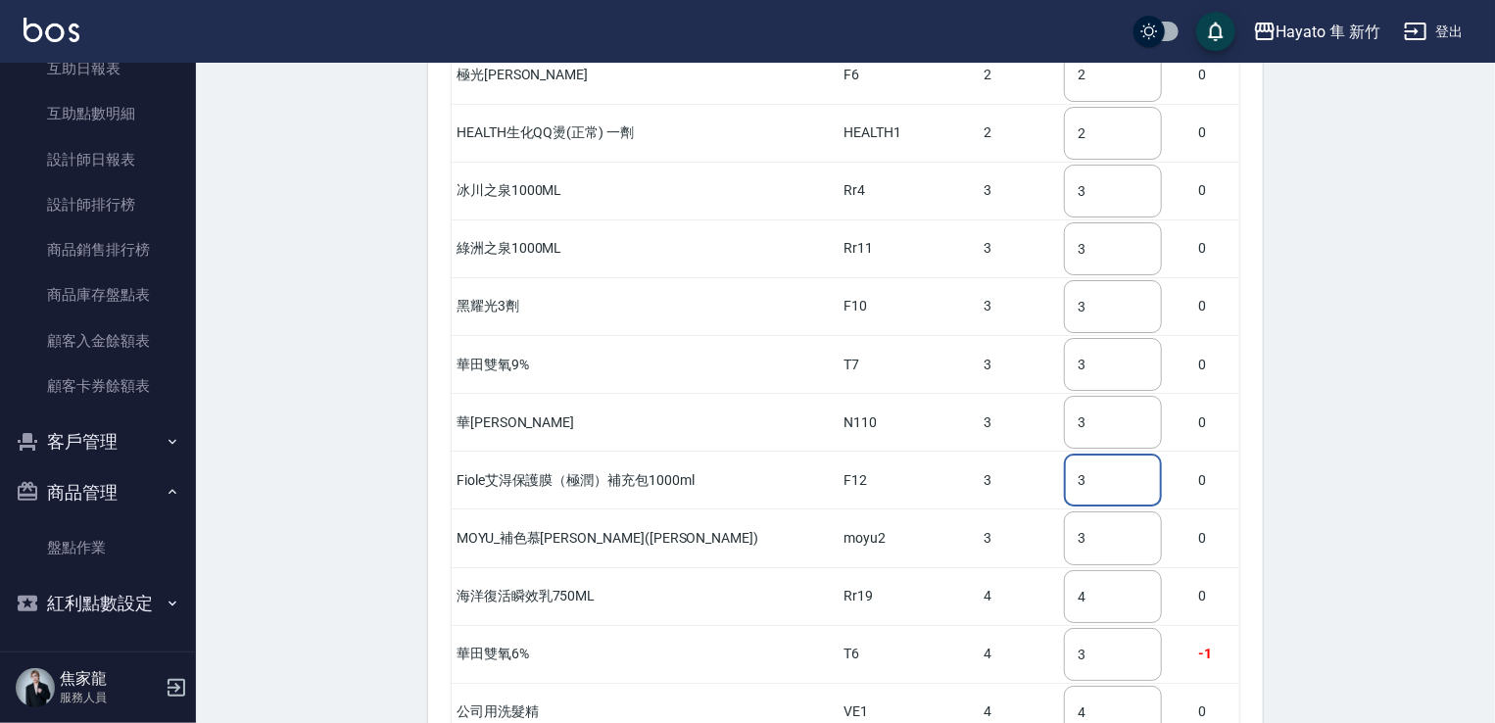
drag, startPoint x: 1046, startPoint y: 443, endPoint x: 1032, endPoint y: 451, distance: 16.7
click at [1064, 454] on input "3" at bounding box center [1113, 480] width 98 height 53
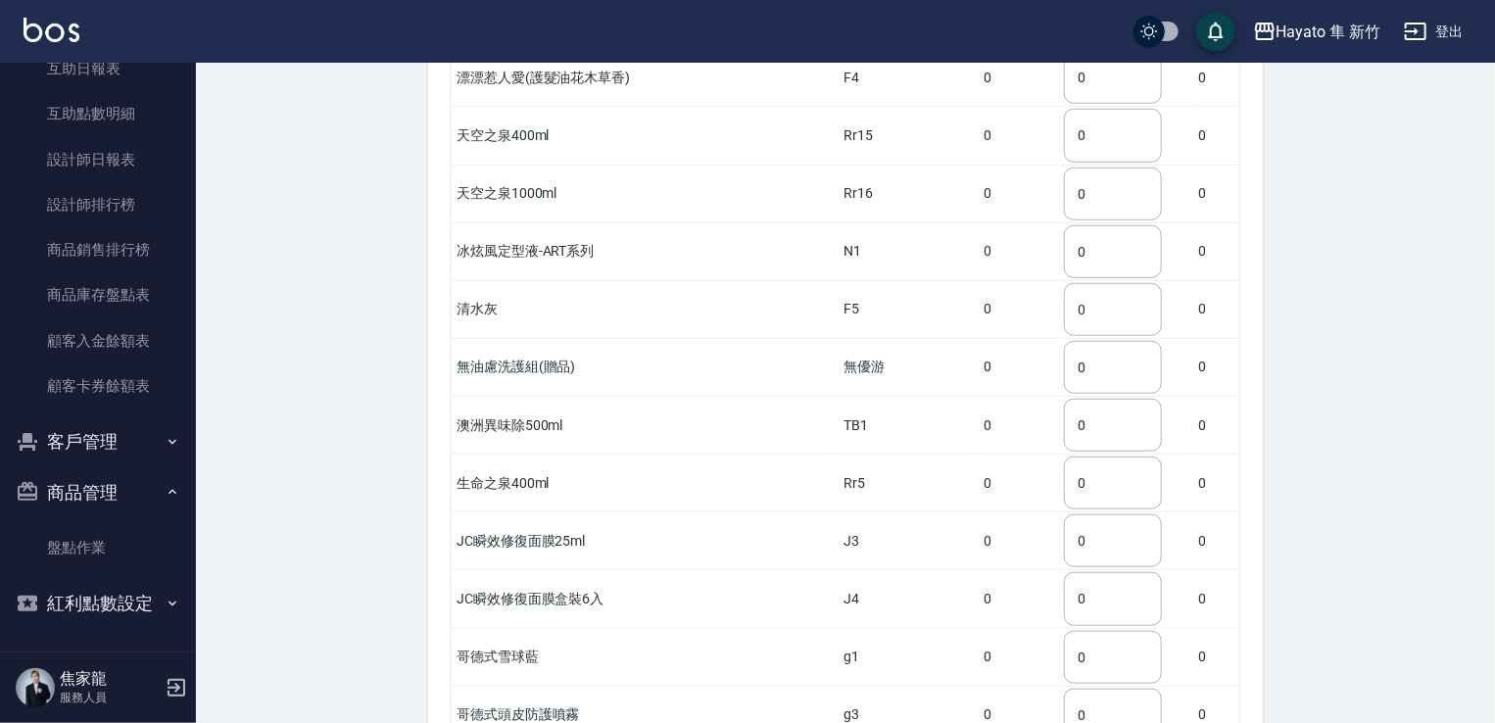
scroll to position [420, 0]
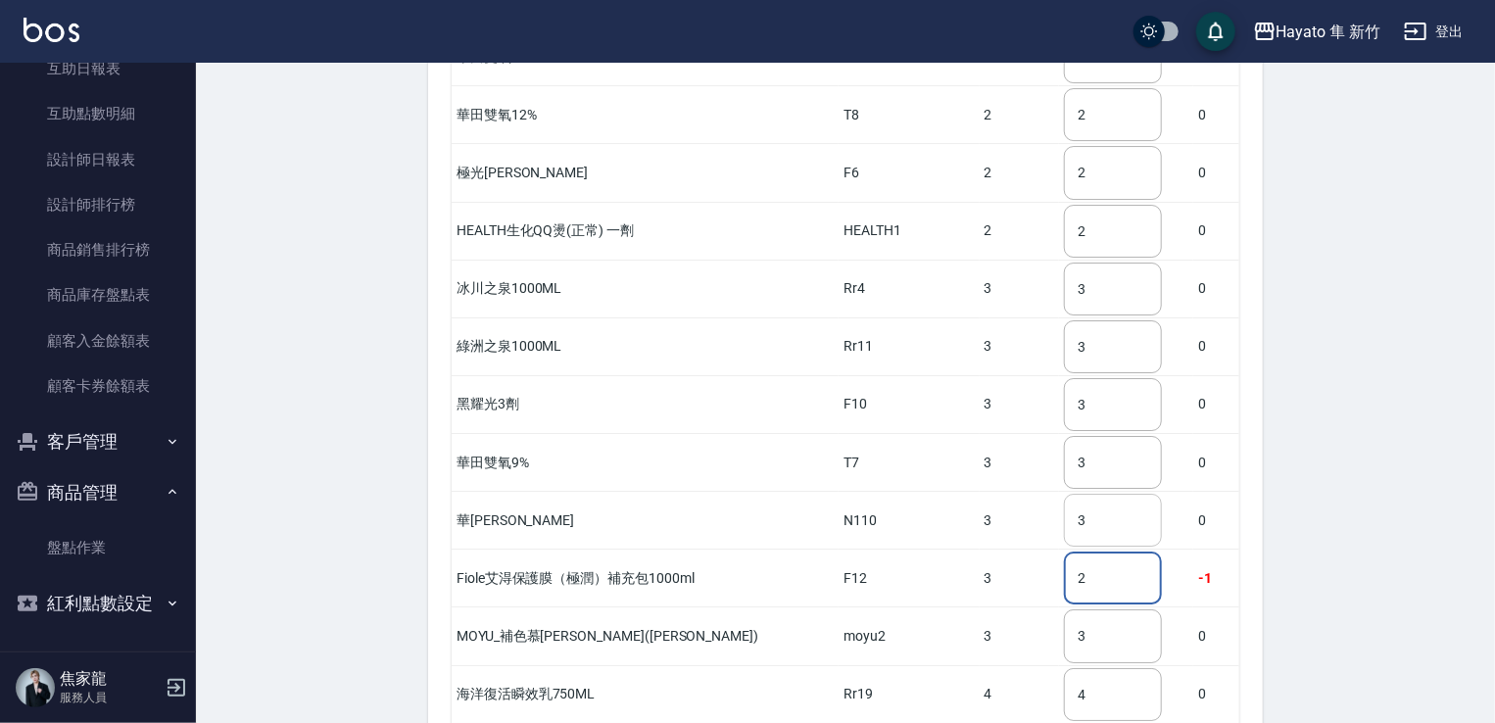
type input "2"
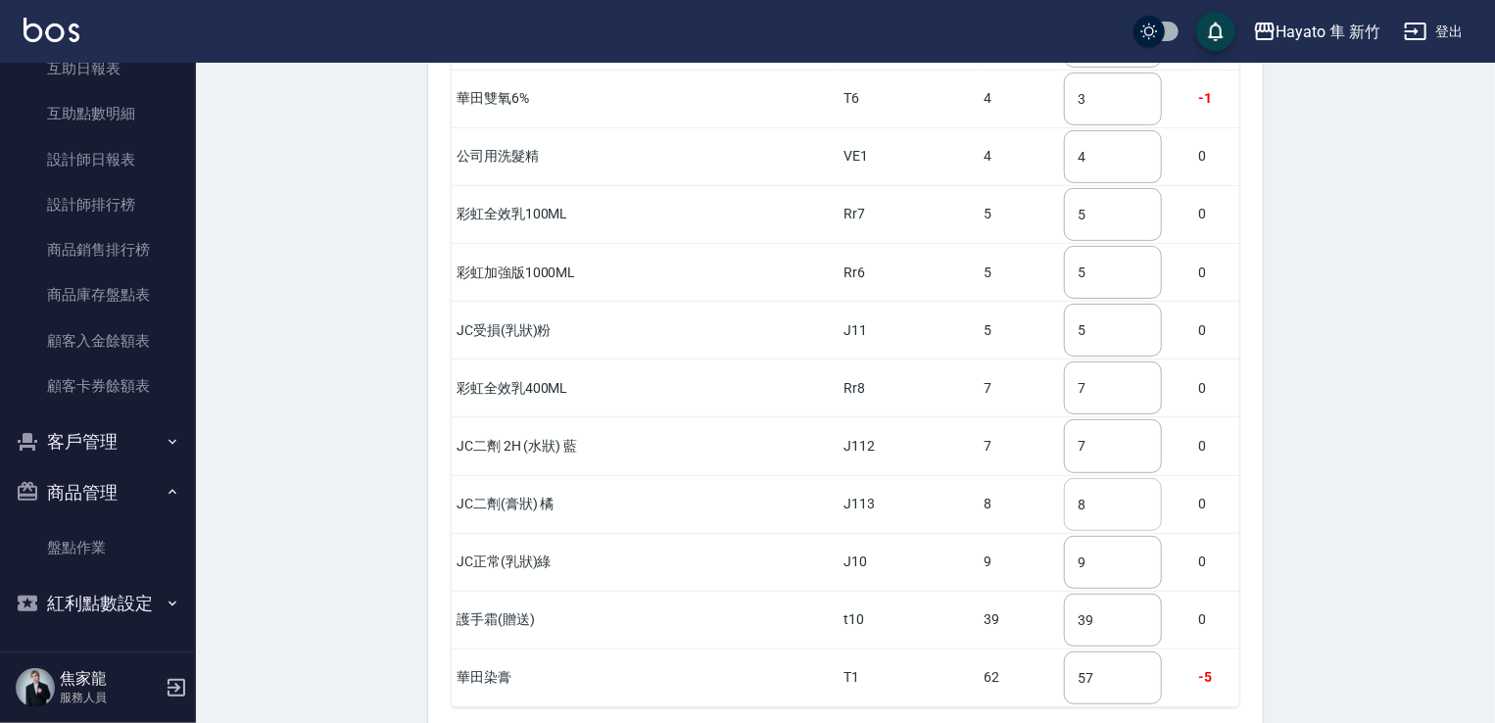
scroll to position [4046, 0]
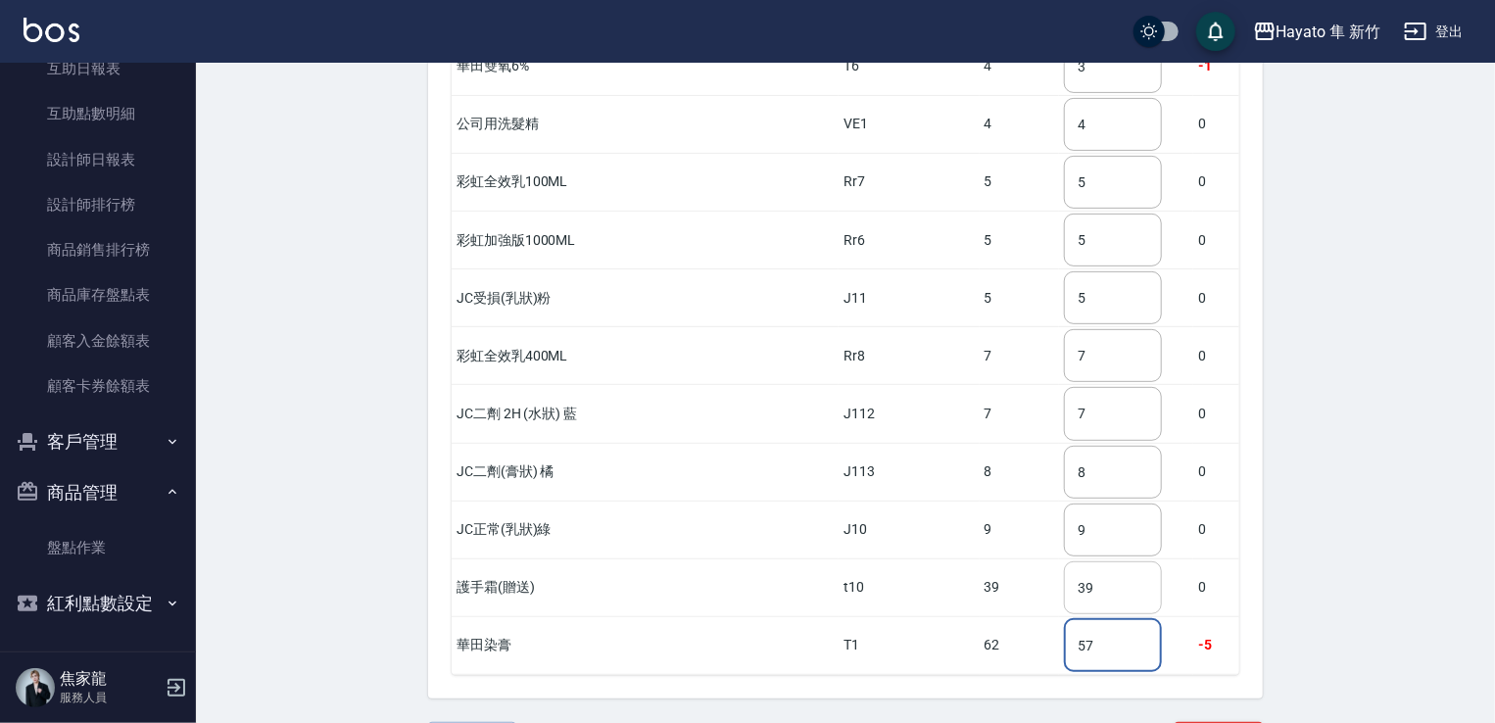
drag, startPoint x: 1061, startPoint y: 576, endPoint x: 1093, endPoint y: 505, distance: 78.1
click at [1010, 616] on tr "華田染膏 T1 62 57 ​ -5" at bounding box center [846, 645] width 788 height 58
type input "56"
